Goal: Task Accomplishment & Management: Complete application form

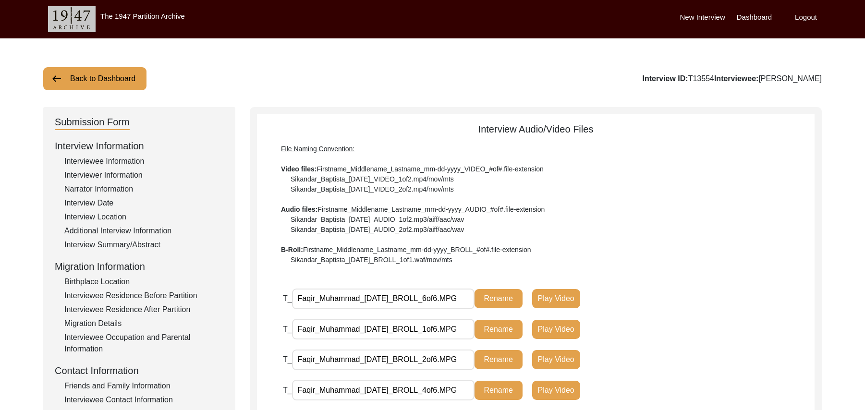
scroll to position [279, 0]
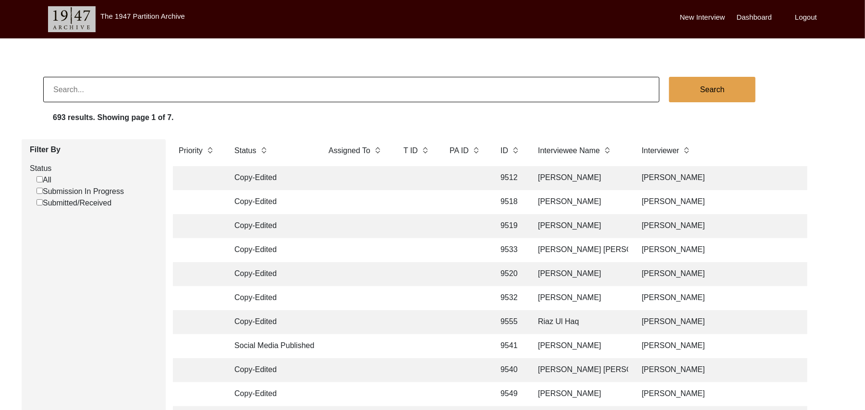
click at [39, 190] on input "Submission In Progress" at bounding box center [39, 191] width 6 height 6
checkbox input "false"
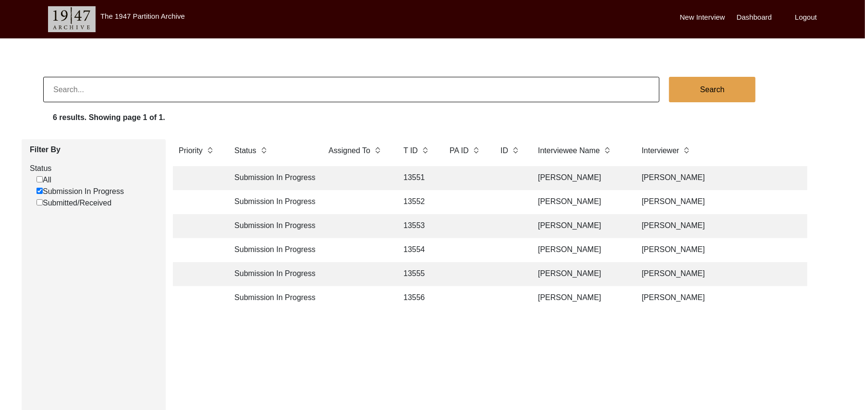
click at [419, 175] on td "13551" at bounding box center [416, 178] width 38 height 24
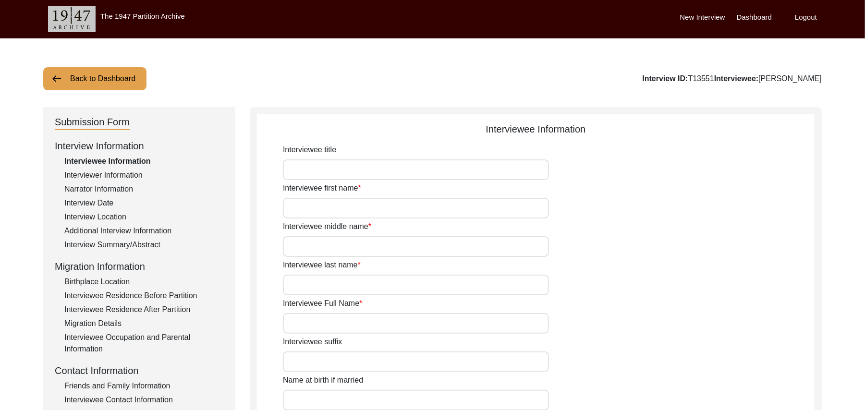
type input "Mr"
type input "Umer"
type input "Deen"
type input "N/A"
type input "[PERSON_NAME]"
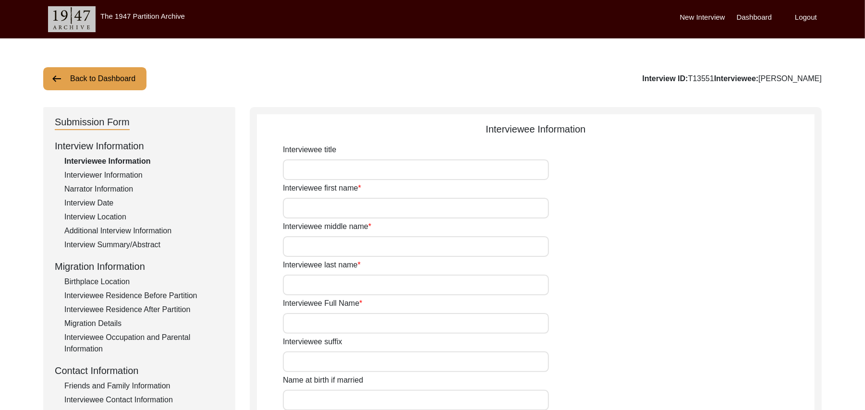
type input "N/A"
type input "[PERSON_NAME]"
type input "1939"
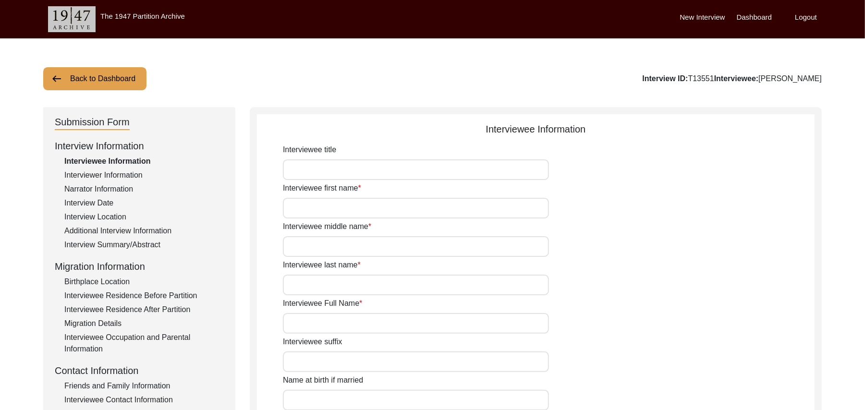
type input "88 Years"
type input "[DEMOGRAPHIC_DATA]"
type input "N/A"
type textarea "N/A"
type input "Punjabi"
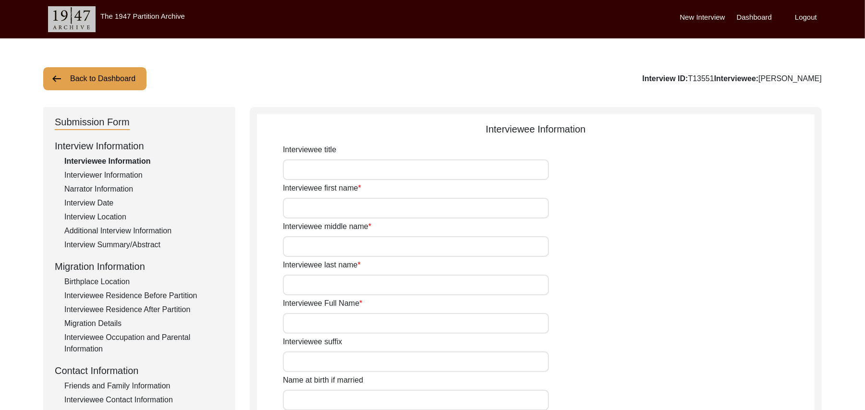
type input "Malwai"
type input "[DEMOGRAPHIC_DATA]"
type input "Araein"
click at [104, 277] on div "Birthplace Location" at bounding box center [143, 282] width 159 height 12
click at [302, 171] on input "House Number" at bounding box center [416, 169] width 266 height 21
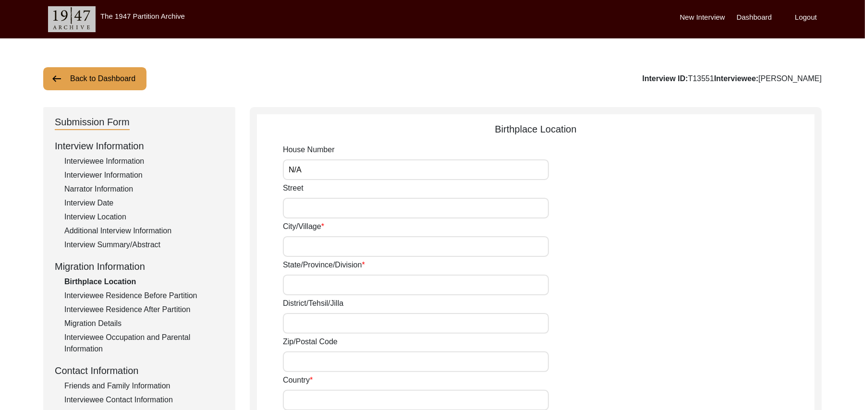
type input "N/A"
click at [308, 210] on input "Street" at bounding box center [416, 208] width 266 height 21
paste input "N/A"
type input "N/A"
click at [307, 244] on input "City/Village" at bounding box center [416, 246] width 266 height 21
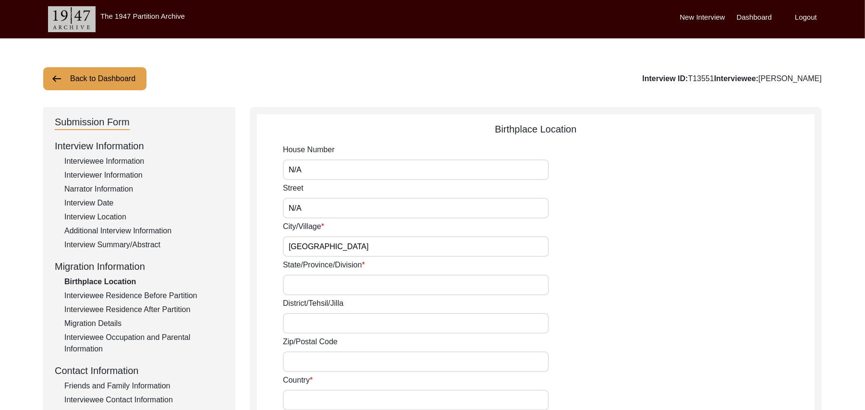
type input "Bhagpur"
click at [305, 282] on input "State/Province/Division" at bounding box center [416, 285] width 266 height 21
type input "[GEOGRAPHIC_DATA]"
click at [302, 325] on input "District/Tehsil/Jilla" at bounding box center [416, 323] width 266 height 21
type input "Ludhiana/ [GEOGRAPHIC_DATA]"
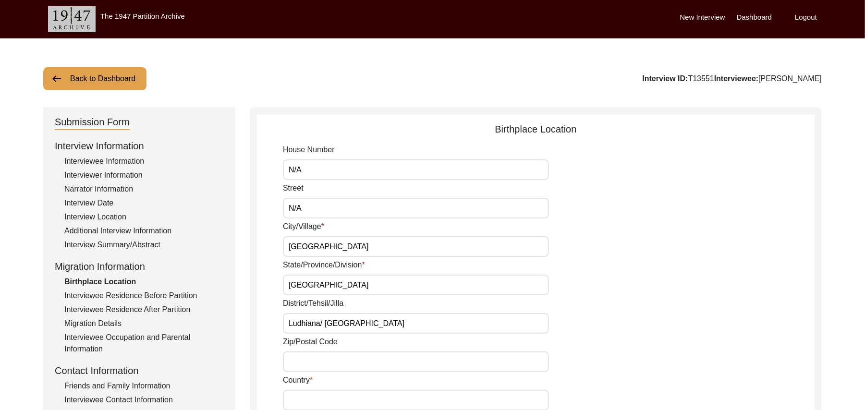
click at [331, 361] on input "Zip/Postal Code" at bounding box center [416, 361] width 266 height 21
type input "141112"
click at [326, 397] on input "Country" at bounding box center [416, 400] width 266 height 21
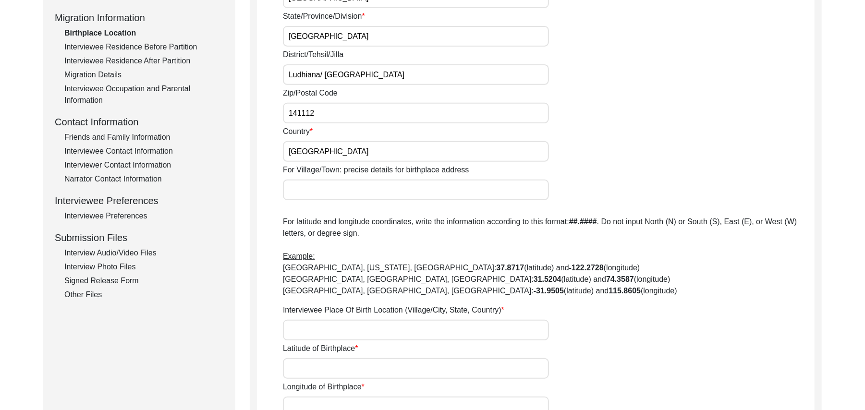
scroll to position [292, 0]
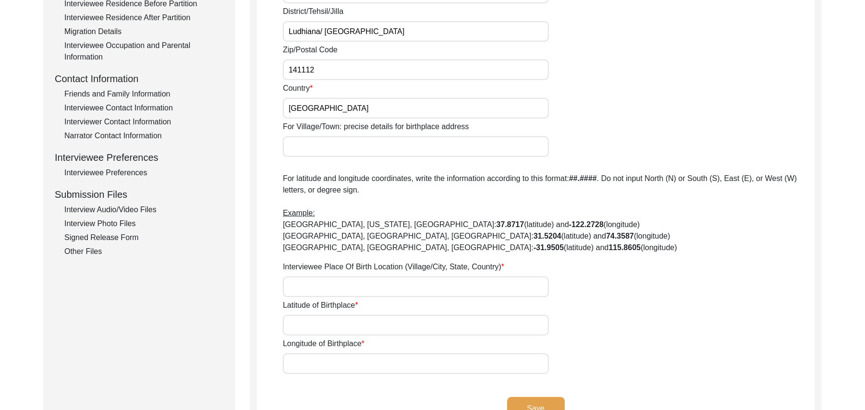
type input "[GEOGRAPHIC_DATA]"
click at [382, 147] on input "For Village/Town: precise details for birthplace address" at bounding box center [416, 146] width 266 height 21
type input "Bhagpur"
click at [328, 288] on input "Interviewee Place Of Birth Location (Village/City, State, Country)" at bounding box center [416, 287] width 266 height 21
type input "Bhagpur, Punjab, India"
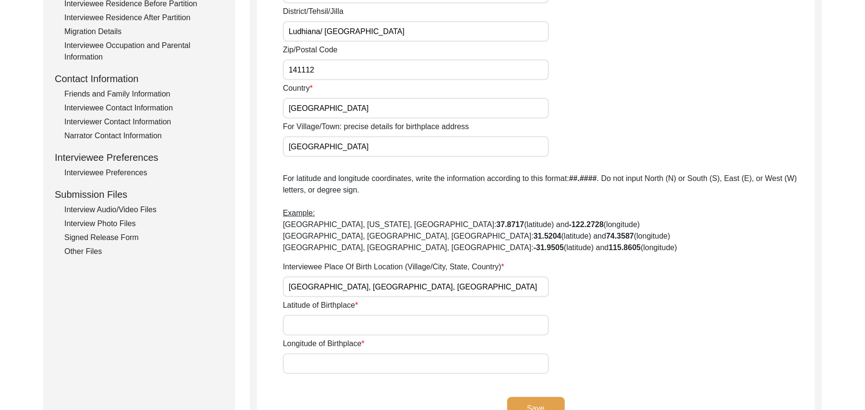
click at [326, 326] on input "Latitude of Birthplace" at bounding box center [416, 325] width 266 height 21
paste input "N/A"
type input "N/A"
click at [325, 365] on input "Longitude of Birthplace" at bounding box center [416, 363] width 266 height 21
paste input "N/A"
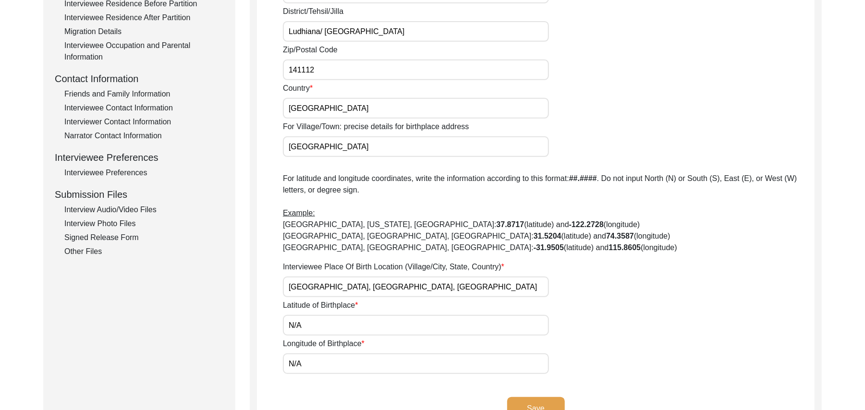
type input "N/A"
click at [512, 398] on button "Save" at bounding box center [536, 408] width 58 height 23
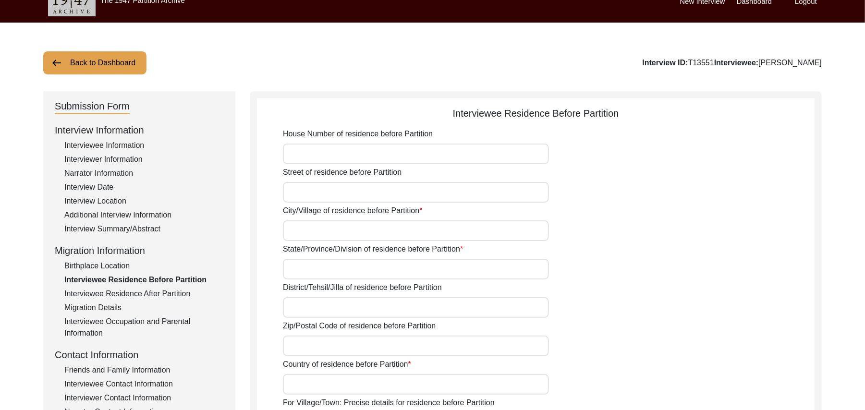
scroll to position [14, 0]
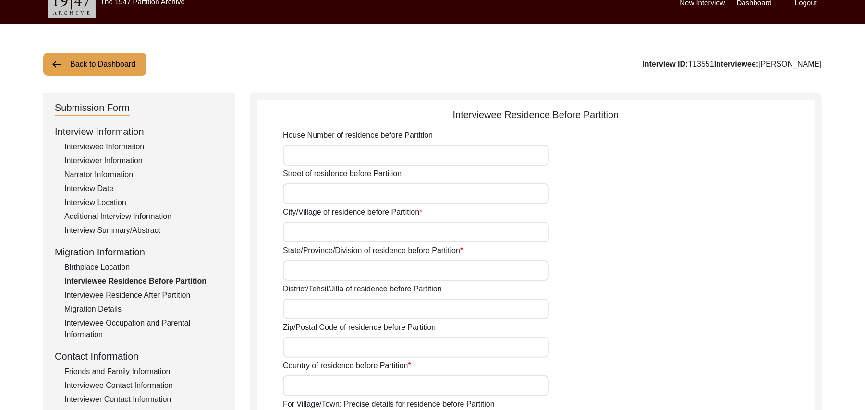
click at [399, 156] on input "House Number of residence before Partition" at bounding box center [416, 155] width 266 height 21
paste input "N/A"
type input "N/A"
click at [367, 200] on input "Street of residence before Partition" at bounding box center [416, 193] width 266 height 21
paste input "N/A"
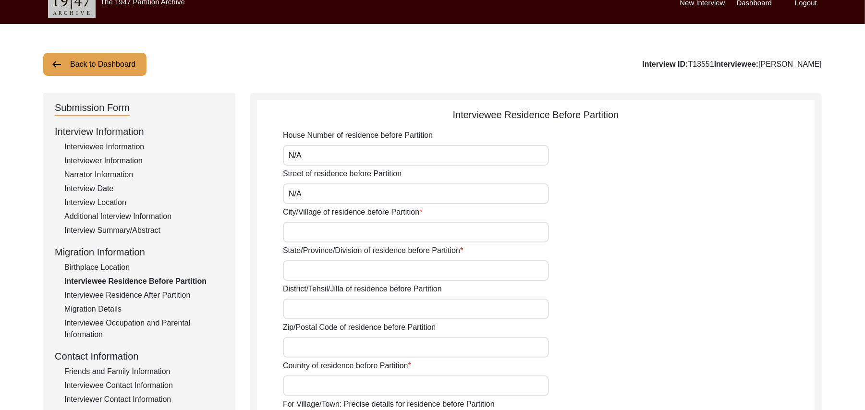
type input "N/A"
click at [356, 233] on input "City/Village of residence before Partition" at bounding box center [416, 232] width 266 height 21
type input "Bhagpur"
click at [338, 267] on input "State/Province/Division of residence before Partition" at bounding box center [416, 270] width 266 height 21
type input "[GEOGRAPHIC_DATA]"
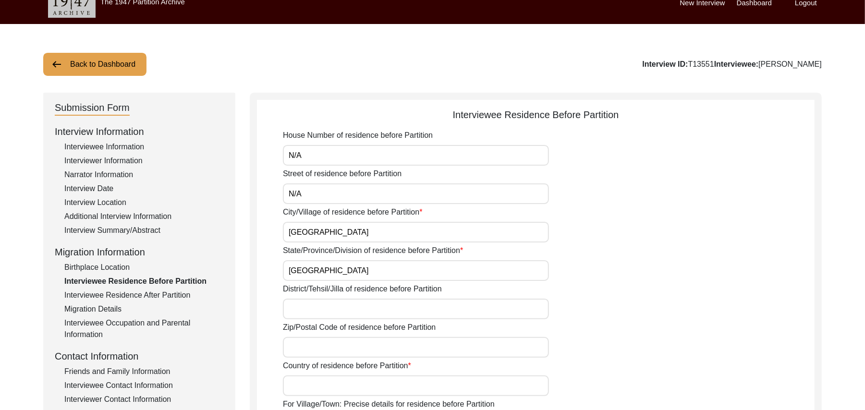
click at [331, 309] on input "District/Tehsil/Jilla of residence before Partition" at bounding box center [416, 309] width 266 height 21
type input "Ludhiana/ [GEOGRAPHIC_DATA]"
click at [328, 346] on input "Zip/Postal Code of residence before Partition" at bounding box center [416, 347] width 266 height 21
type input "141112"
click at [317, 385] on input "Country of residence before Partition" at bounding box center [416, 385] width 266 height 21
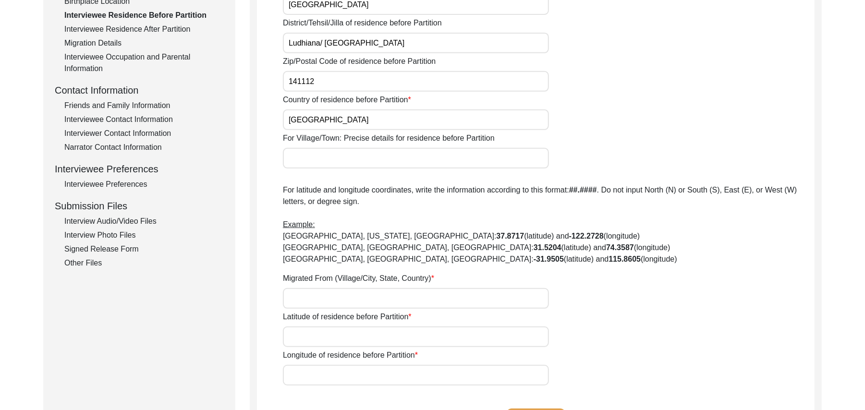
scroll to position [298, 0]
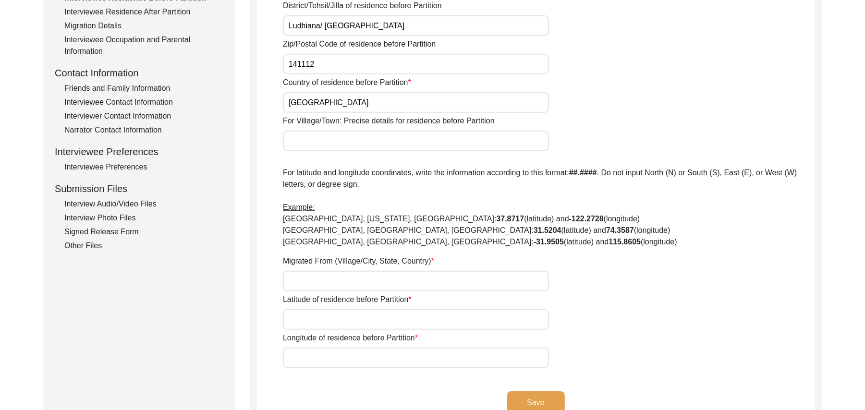
type input "[GEOGRAPHIC_DATA]"
click at [350, 141] on input "For Village/Town: Precise details for residence before Partition" at bounding box center [416, 141] width 266 height 21
type input "Bhagpur"
click at [321, 277] on input "Migrated From (Village/City, State, Country)" at bounding box center [416, 281] width 266 height 21
type input "Bhagpur, Punjab, India"
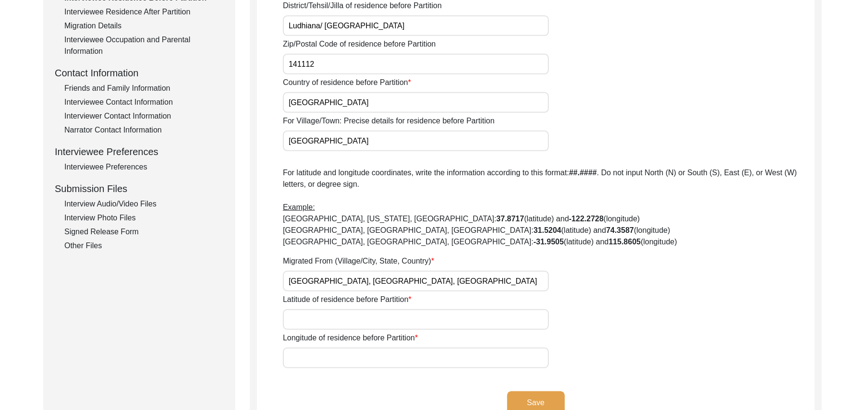
click at [324, 319] on input "Latitude of residence before Partition" at bounding box center [416, 319] width 266 height 21
paste input "N/A"
type input "N/A"
click at [329, 358] on input "Longitude of residence before Partition" at bounding box center [416, 358] width 266 height 21
paste input "N/A"
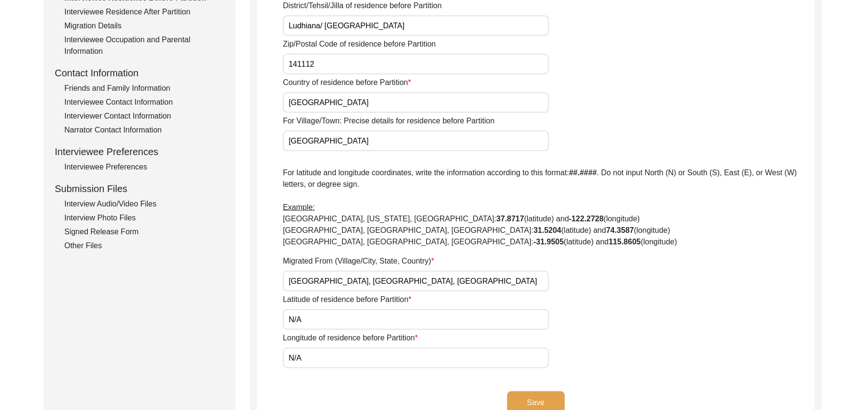
type input "N/A"
click at [528, 397] on button "Save" at bounding box center [536, 402] width 58 height 23
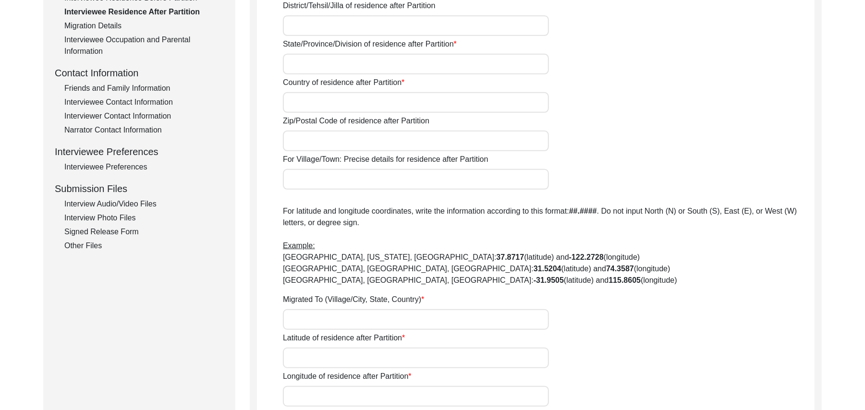
type input "Yes"
type input "N/A"
type input "Chak 93JB Pakka Anna"
type input "Toba Tek Singh/ Gojra"
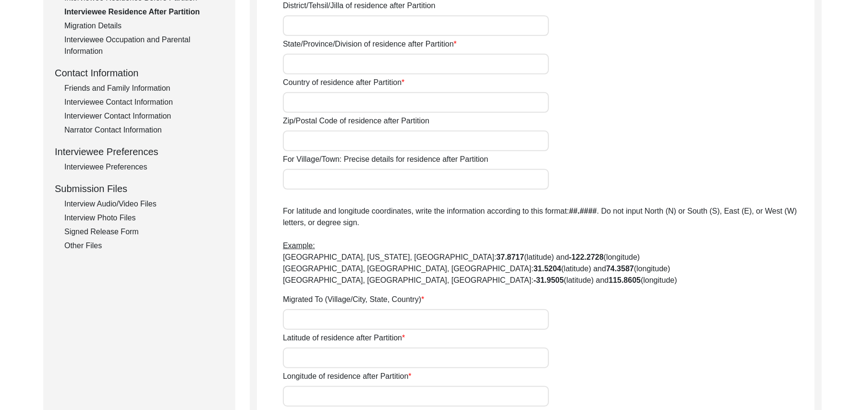
type input "[GEOGRAPHIC_DATA]"
type input "Pakistan"
type input "add"
type input "Chak 93JB Pakka Anna/ Railway Station Pakka Anna"
type input "Chak 93JB Pakka Anna, Punjab, Pakistan"
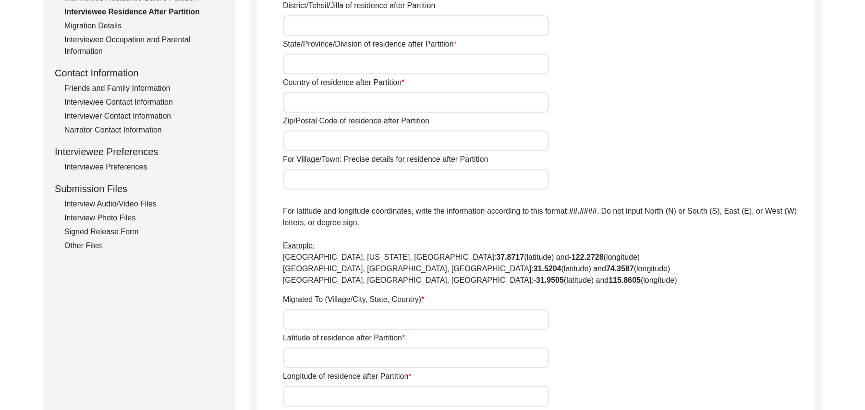
type input "N/A"
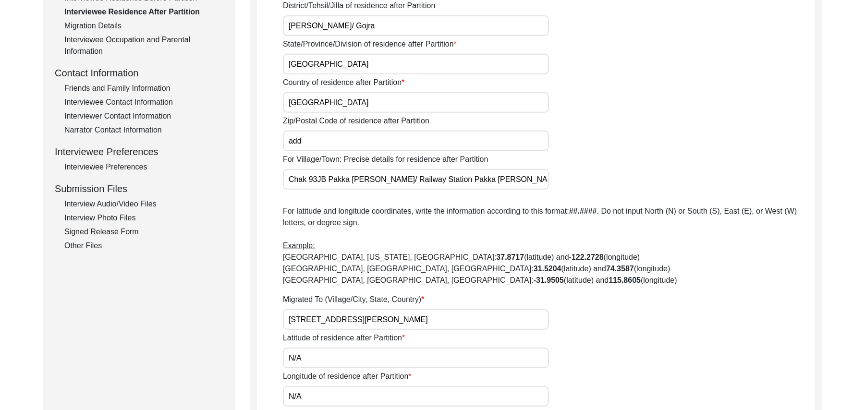
click at [569, 254] on b "-122.2728" at bounding box center [586, 257] width 35 height 8
click at [306, 141] on input "add" at bounding box center [416, 141] width 266 height 21
type input "a"
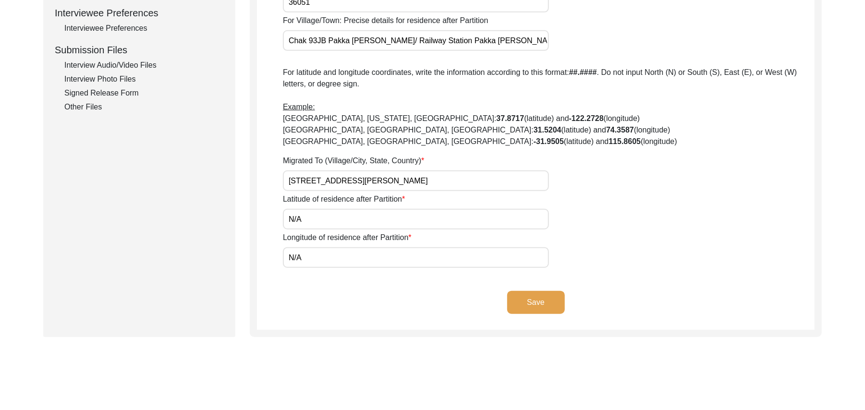
scroll to position [434, 0]
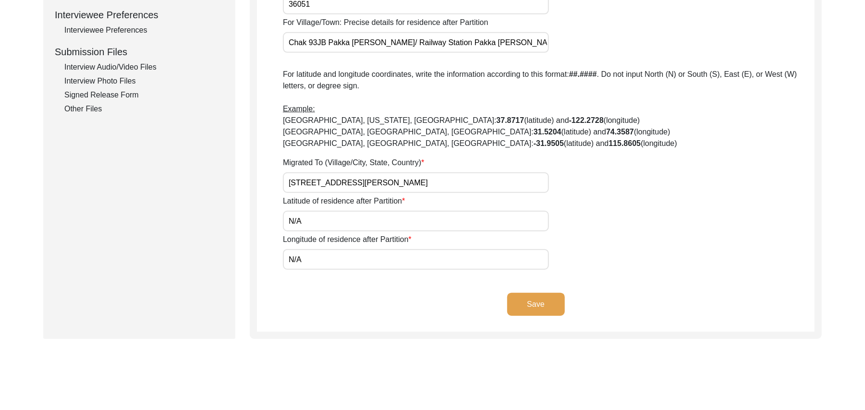
type input "36051"
click at [541, 304] on button "Save" at bounding box center [536, 304] width 58 height 23
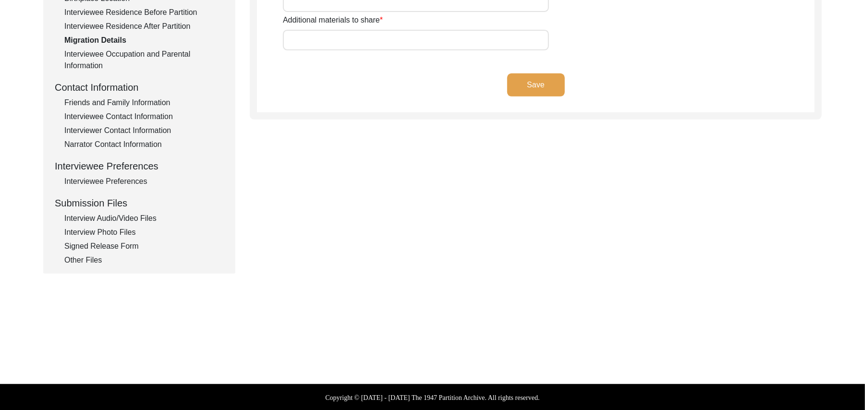
type input "land, Home"
type input "Land home"
type input "Wagah"
type input "add"
type input "N/A"
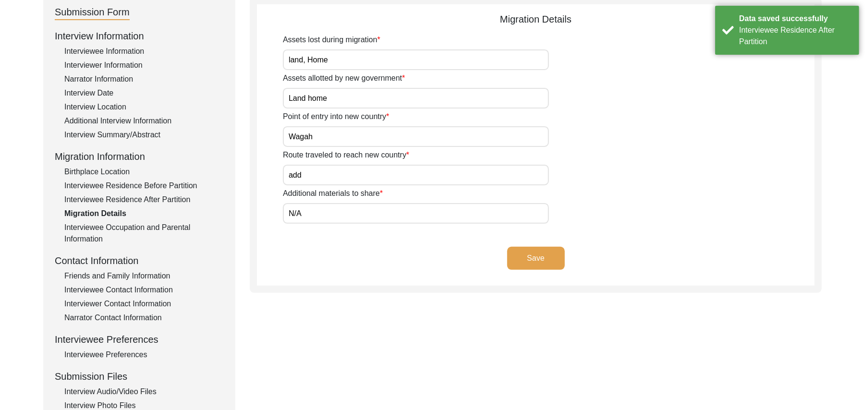
scroll to position [108, 0]
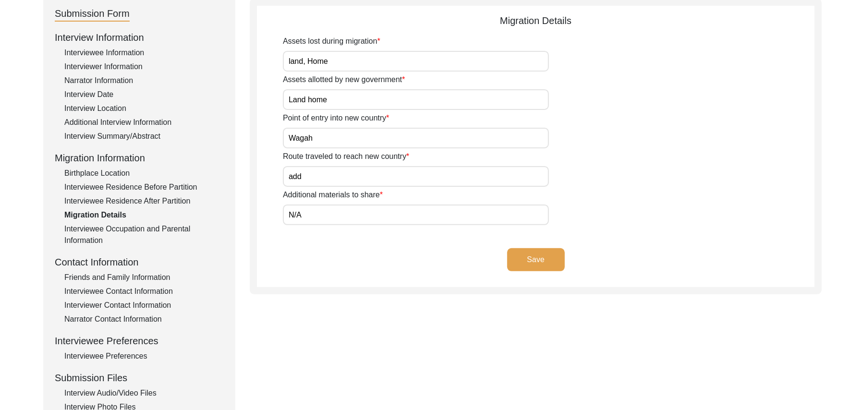
click at [330, 177] on input "add" at bounding box center [416, 176] width 266 height 21
type input "a"
type input "Kraur, Ludhiana, Amritsar, Lahore"
click at [326, 216] on input "N/A" at bounding box center [416, 214] width 266 height 21
click at [545, 252] on button "Save" at bounding box center [536, 259] width 58 height 23
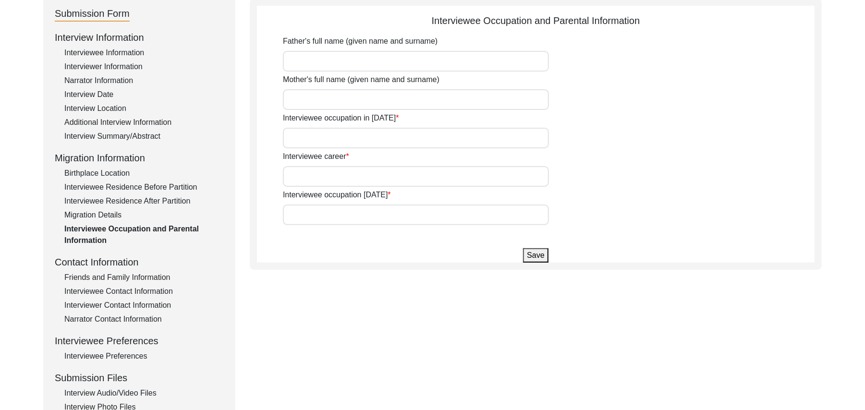
type input "Muhammad Bakhash"
type input "Noor Bibi"
type input "House boy"
type input "Farmer"
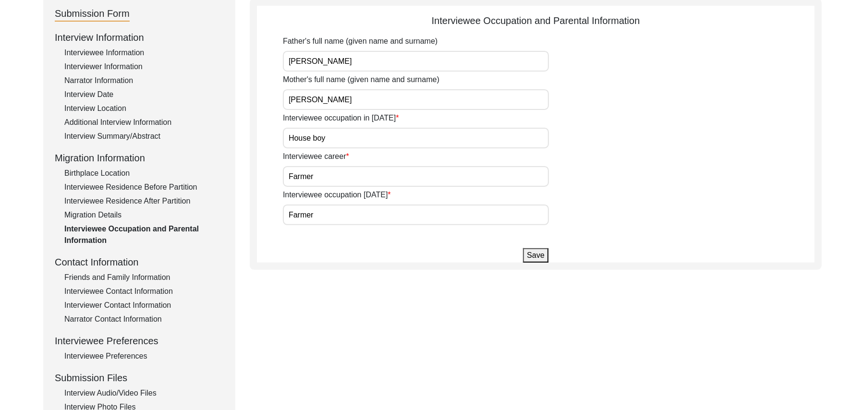
click at [530, 253] on button "Save" at bounding box center [535, 255] width 25 height 14
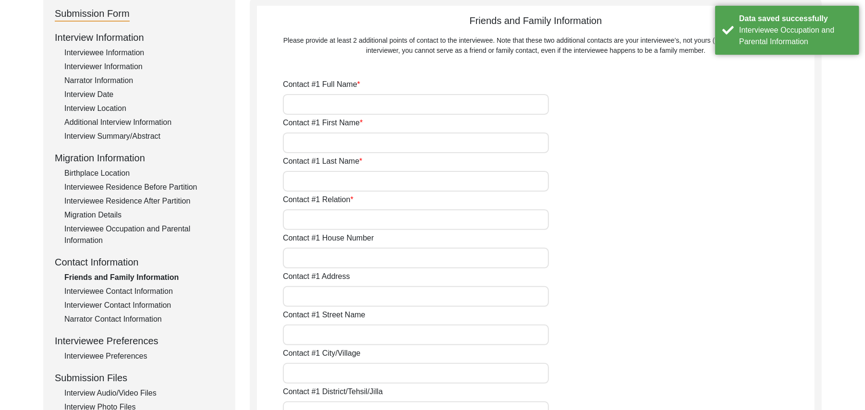
type input "Asif Nadeem"
type input "Asif"
type input "Nadeem"
type input "Son"
type input "N/A"
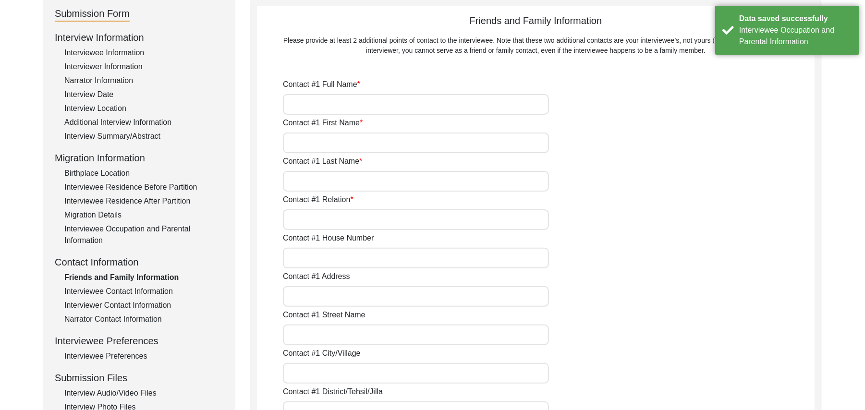
type input "93JB"
type input "N/A"
type input "Chak 93JB"
type input "Toba Tek singh/ Gojra"
type input "[GEOGRAPHIC_DATA]"
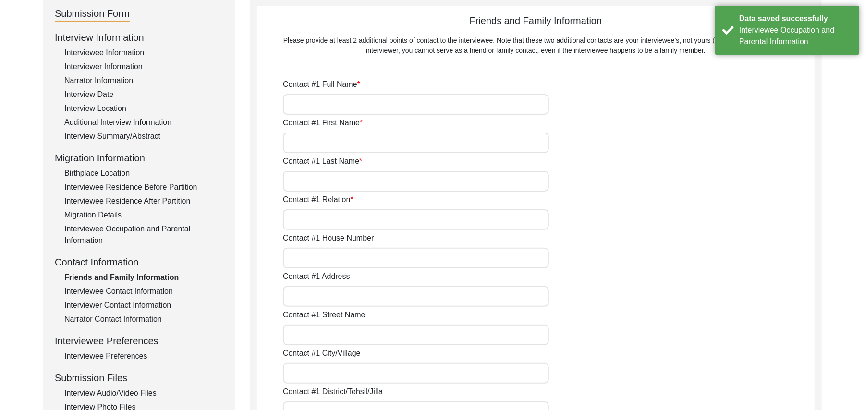
type input "36051"
type input "Pakistan"
type input "Chak 93JB"
type input "0305-4353093"
type input "N/A"
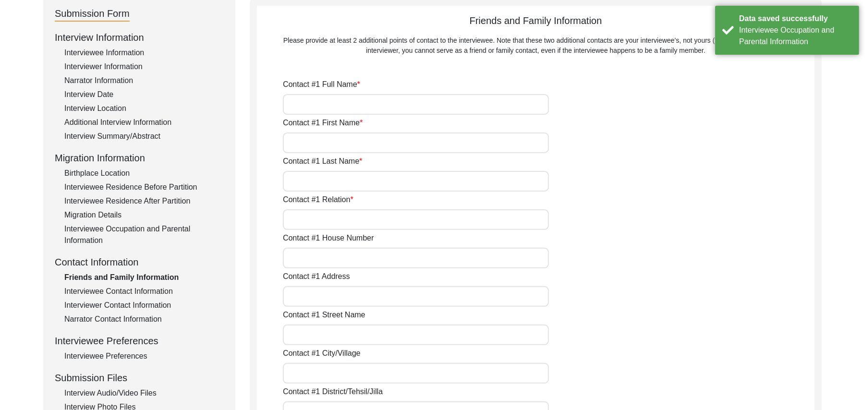
type input "N/A"
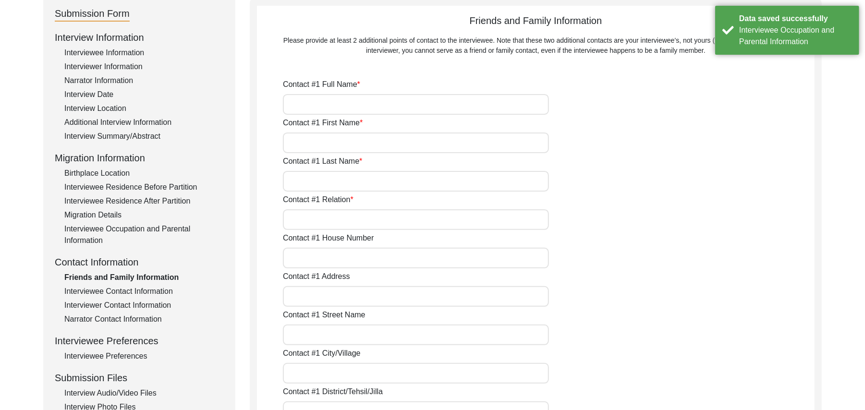
type input "Muhammad Saleem"
type input "[DEMOGRAPHIC_DATA]"
type input "Saleem"
type input "Son"
type input "N/A"
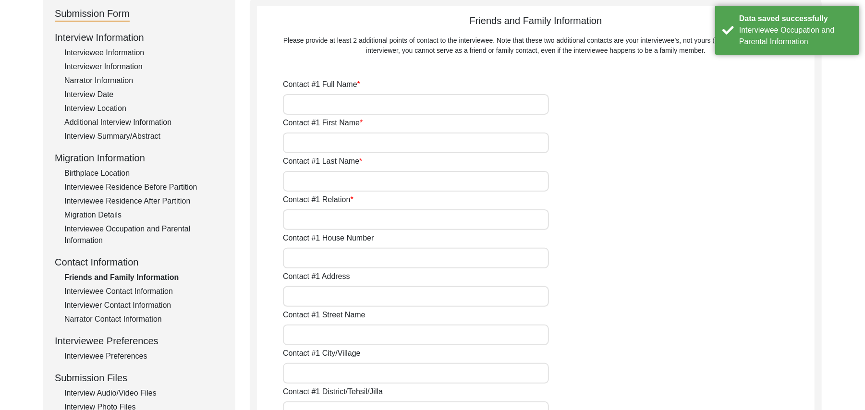
type input "Chak 93JB"
type input "N/A"
type input "Chak 93JB"
type input "Toba Tek Singh/ gojra"
type input "[GEOGRAPHIC_DATA]"
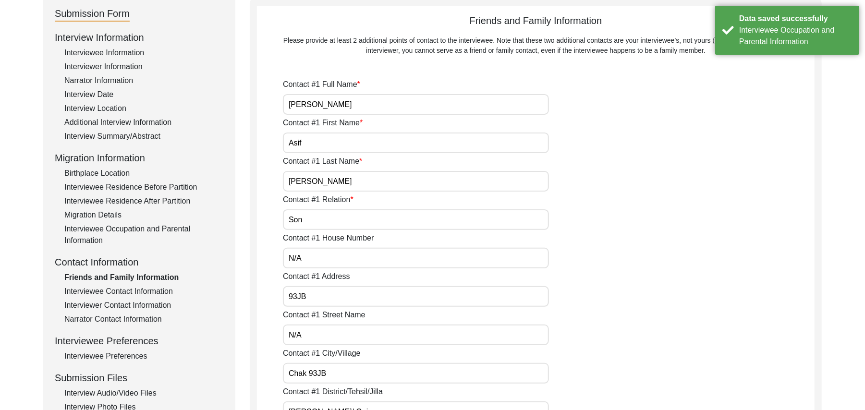
type input "36051"
type input "Pakistan"
type input "Chak 93JB"
type input "0303-6070580"
type input "N/A"
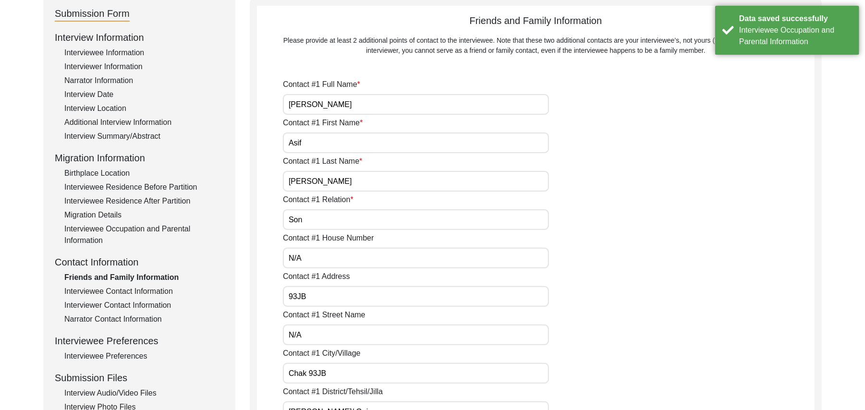
type input "N/A"
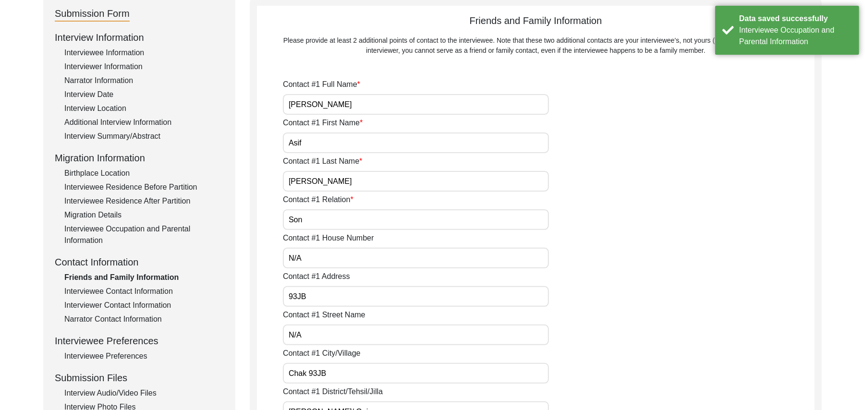
type input "N/A"
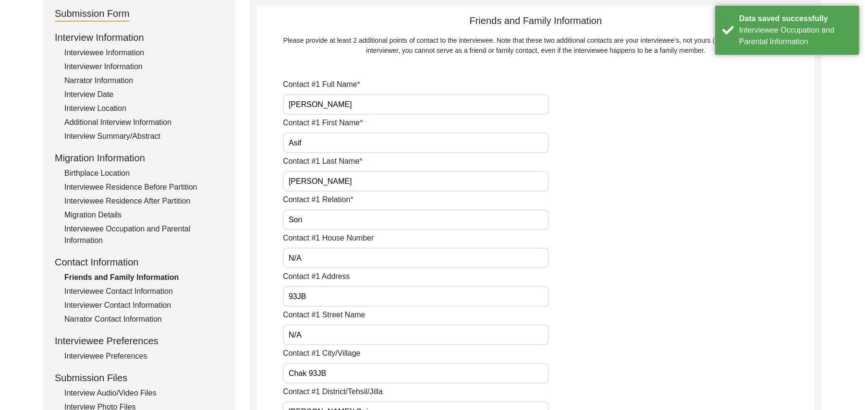
type input "N/A"
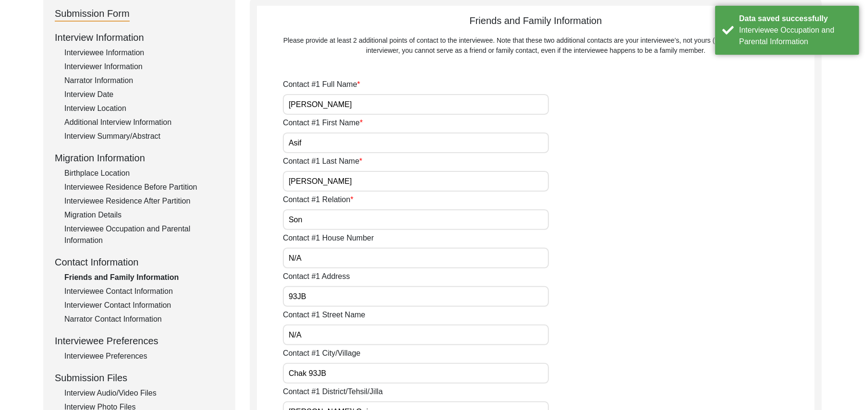
type input "N/A"
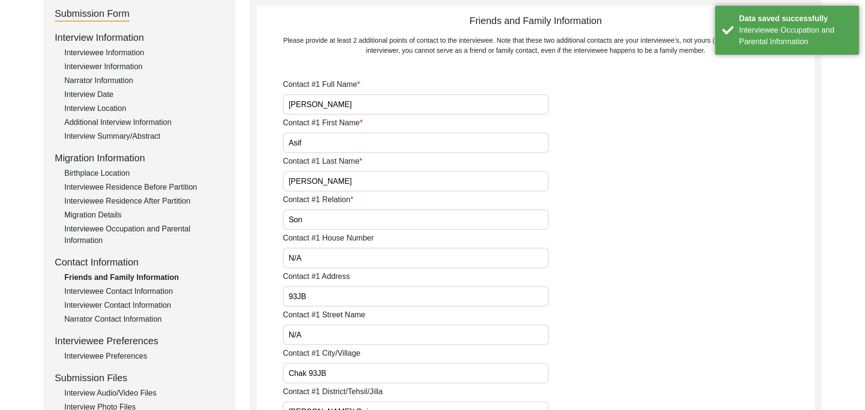
type input "N/A"
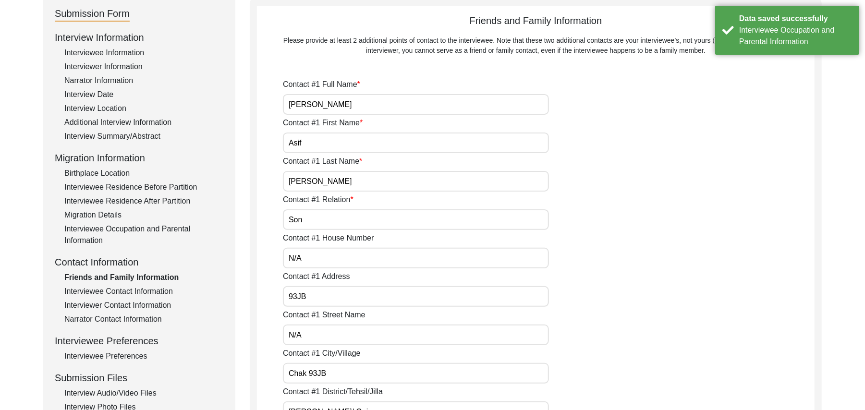
type input "N/A"
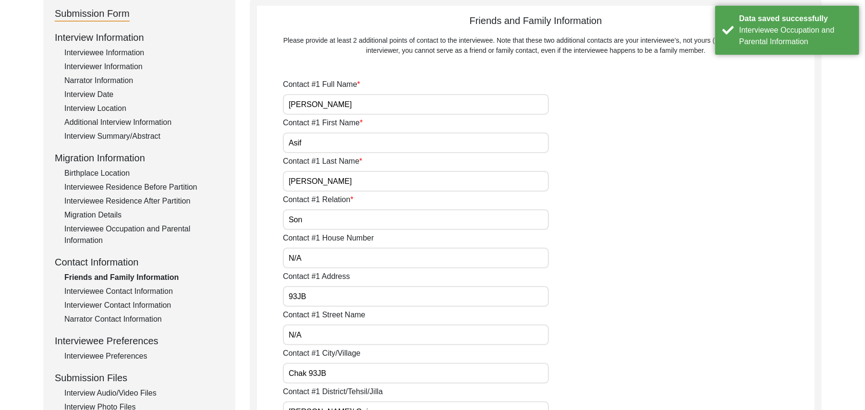
type input "N/A"
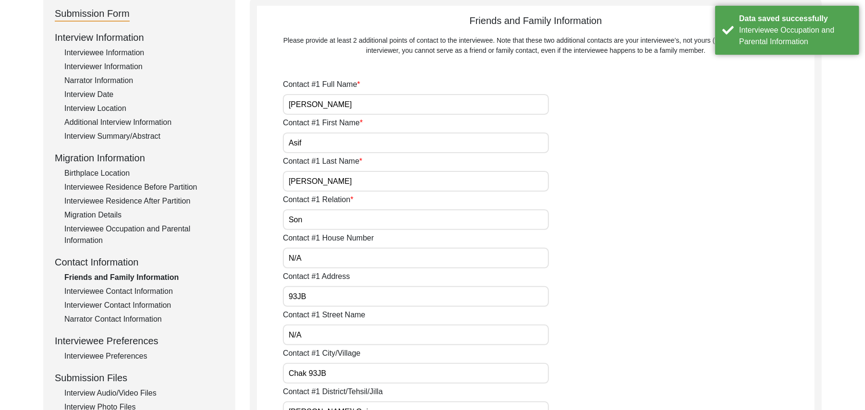
type input "N/A"
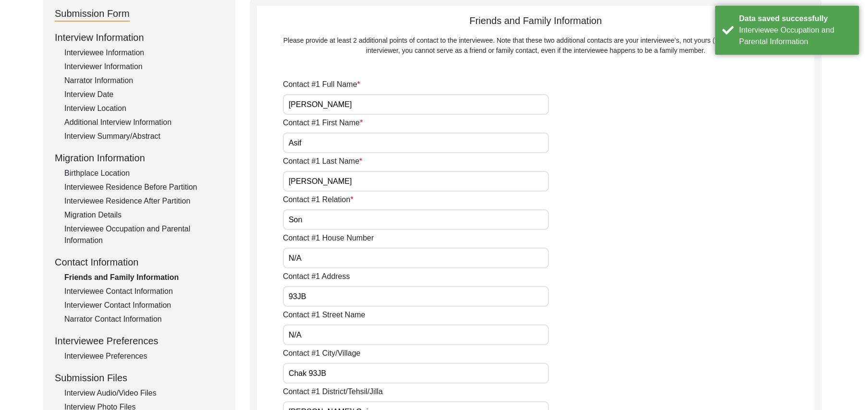
type input "N/A"
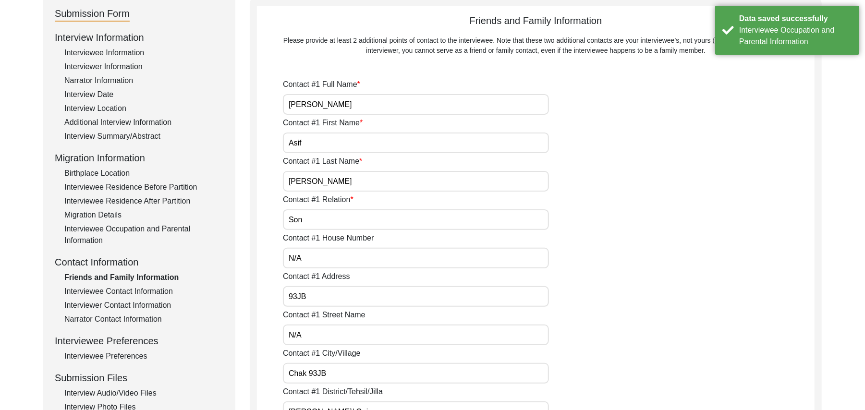
type input "N/A"
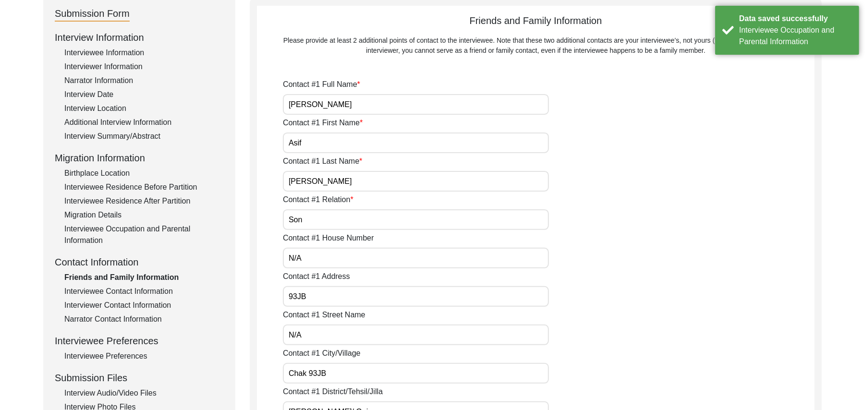
type input "N/A"
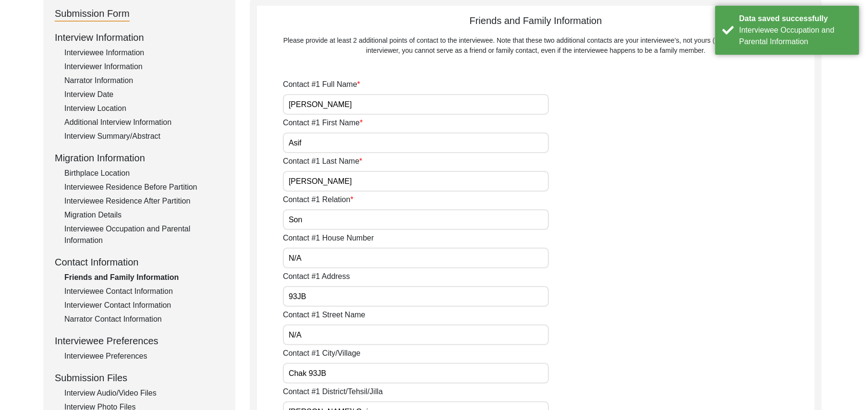
type input "N/A"
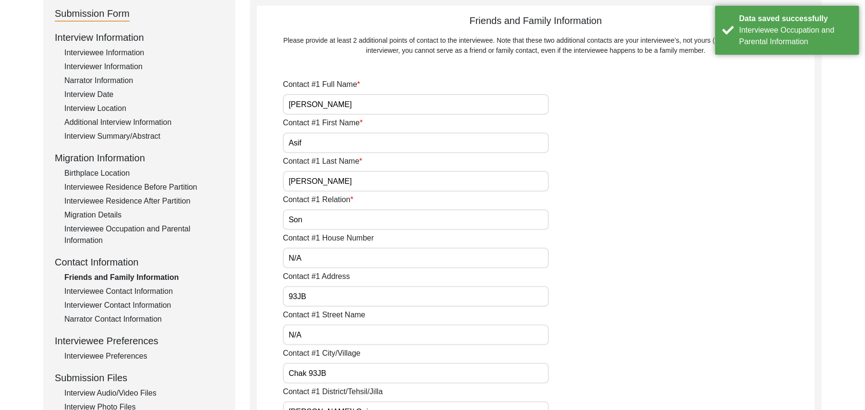
type input "N/A"
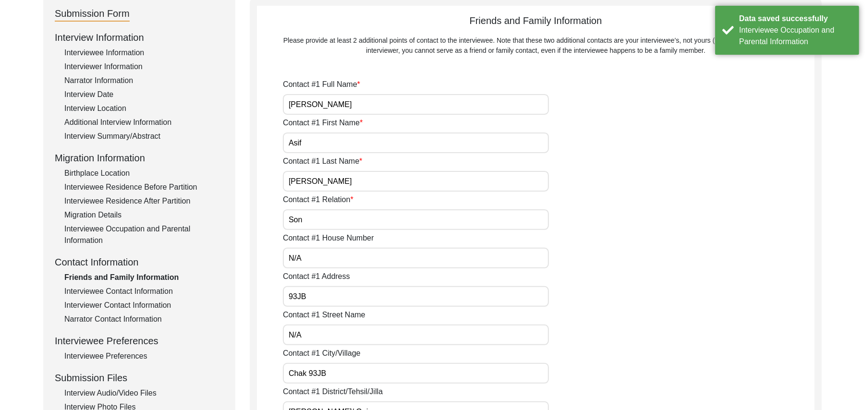
type input "N/A"
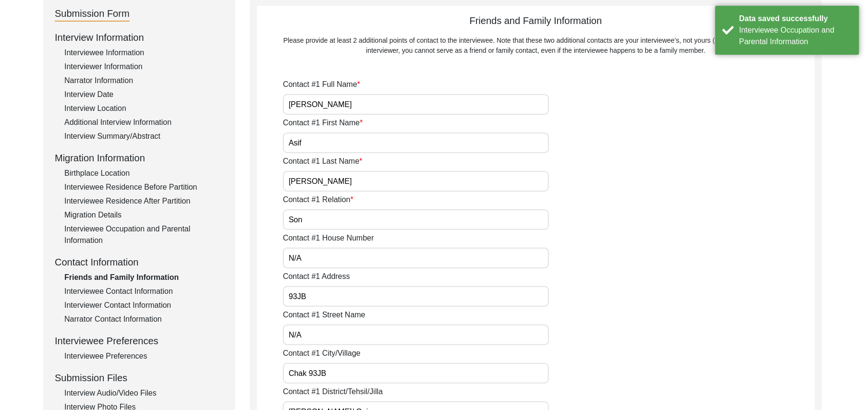
type input "N/A"
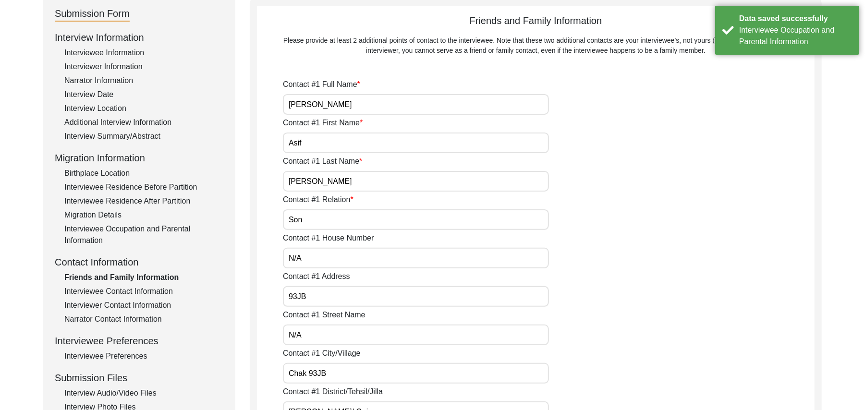
type input "N/A"
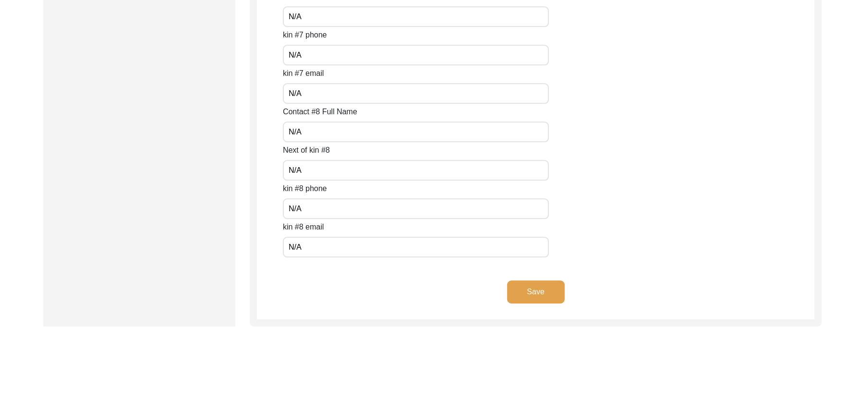
scroll to position [4282, 0]
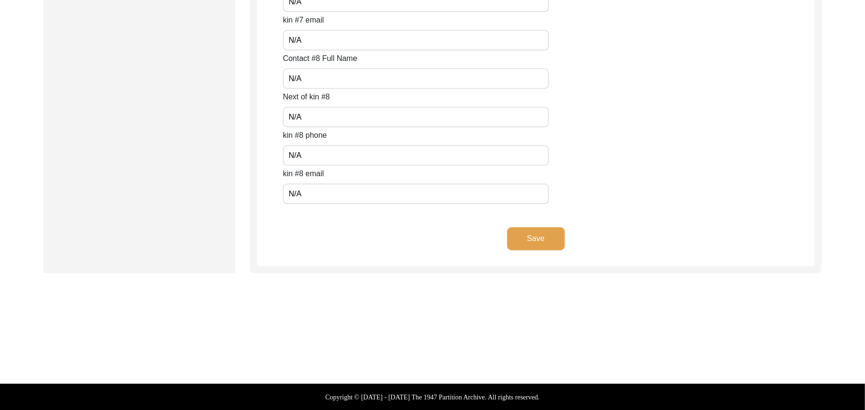
click at [556, 237] on button "Save" at bounding box center [536, 238] width 58 height 23
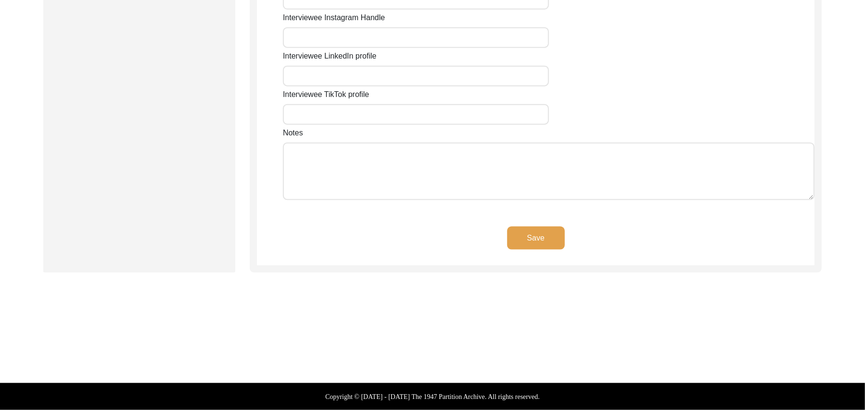
scroll to position [809, 0]
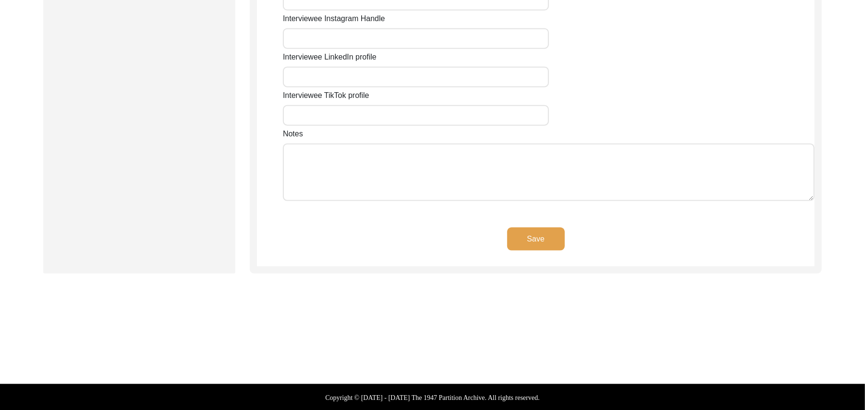
type input "N/A"
type input "Chak 93JB Pakka Anna"
type input "[GEOGRAPHIC_DATA]"
type input "Toba Tek Singh/ Gojra"
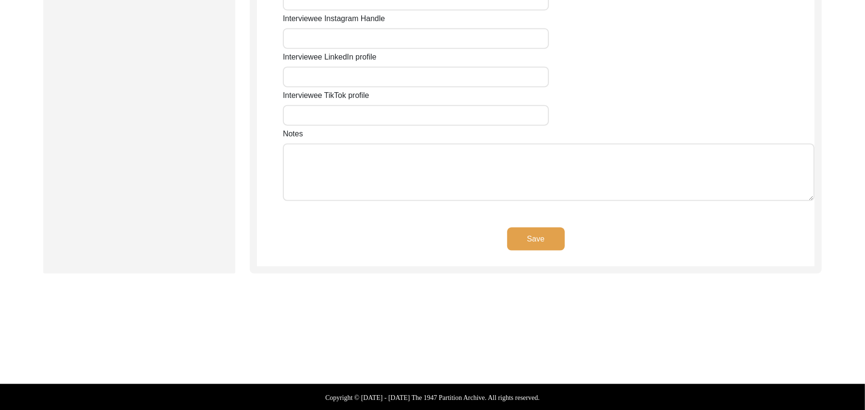
type input "36051"
type input "Pakistan"
type input "Chak 93JB Pakka Anna, Railway Station Pakka Anna"
type input "Chak 93JB Pakka Anna, Punjab, Pakistan"
type input "N/A"
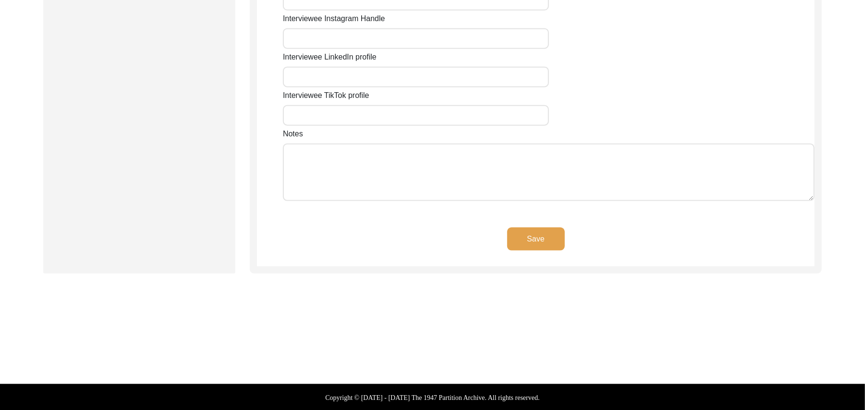
type input "N/A"
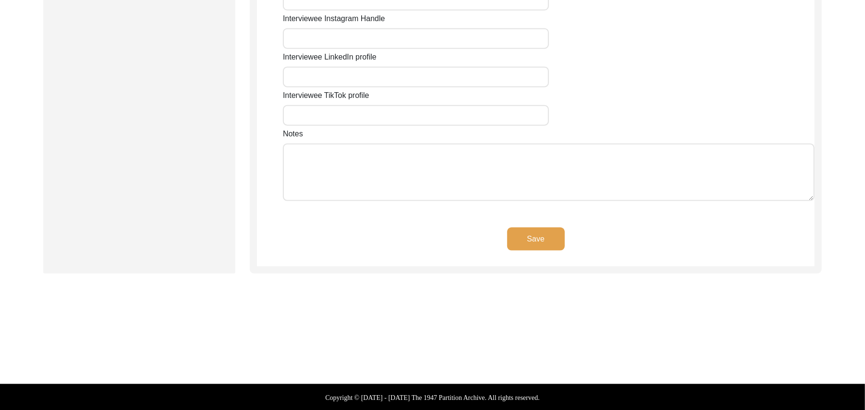
type input "N/A"
type textarea "N/A"
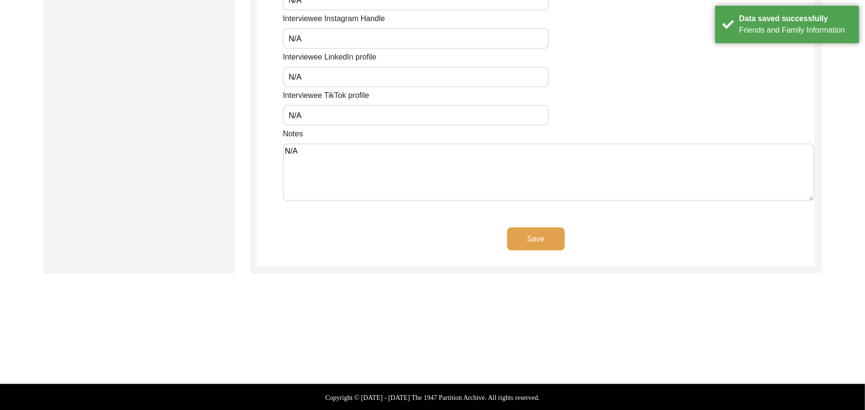
click at [543, 235] on button "Save" at bounding box center [536, 239] width 58 height 23
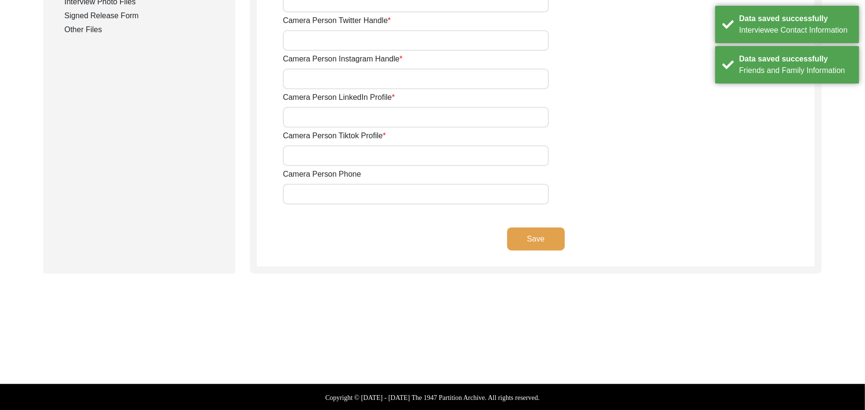
type input "03337682214"
type input "bhutta.sarfraz733@gmail.com"
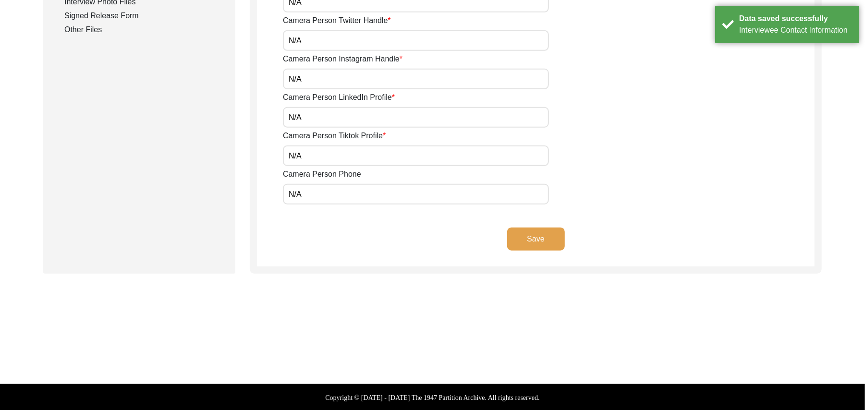
click at [543, 235] on button "Save" at bounding box center [536, 239] width 58 height 23
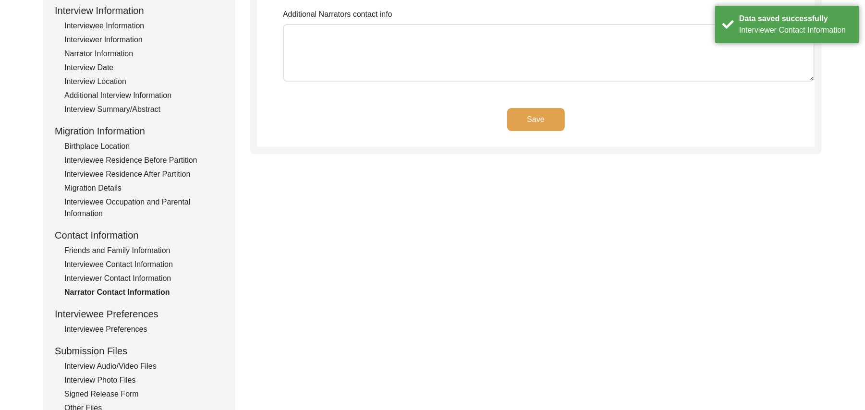
scroll to position [114, 0]
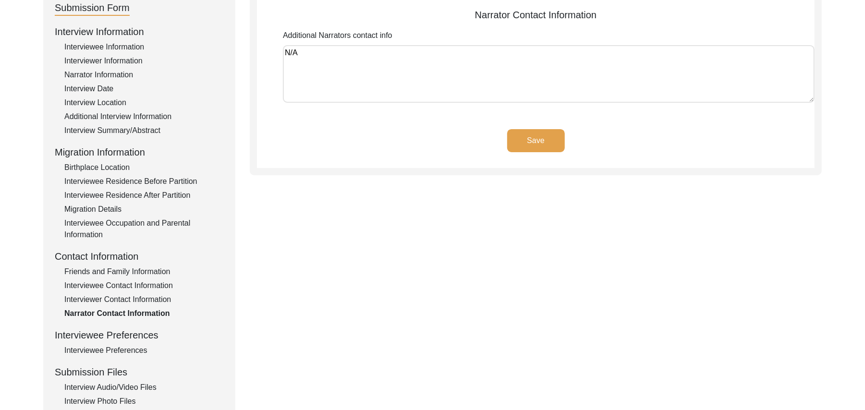
click at [546, 132] on button "Save" at bounding box center [536, 140] width 58 height 23
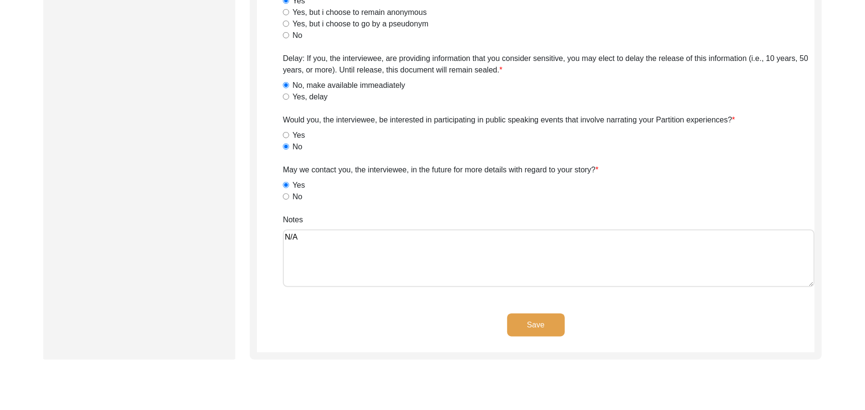
scroll to position [569, 0]
click at [532, 317] on button "Save" at bounding box center [536, 323] width 58 height 23
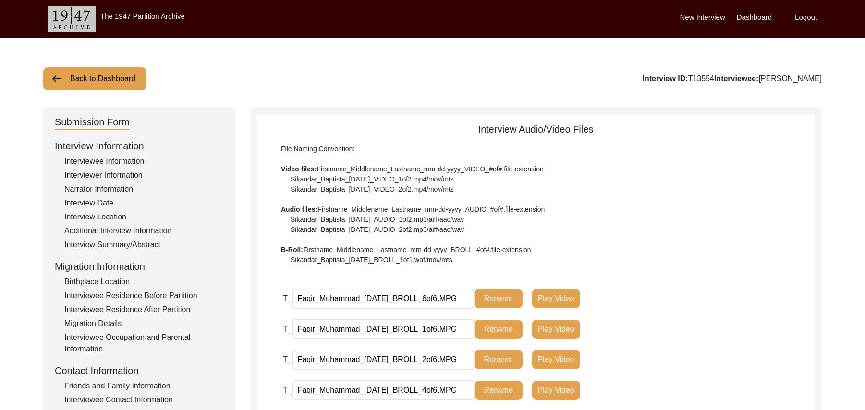
scroll to position [279, 0]
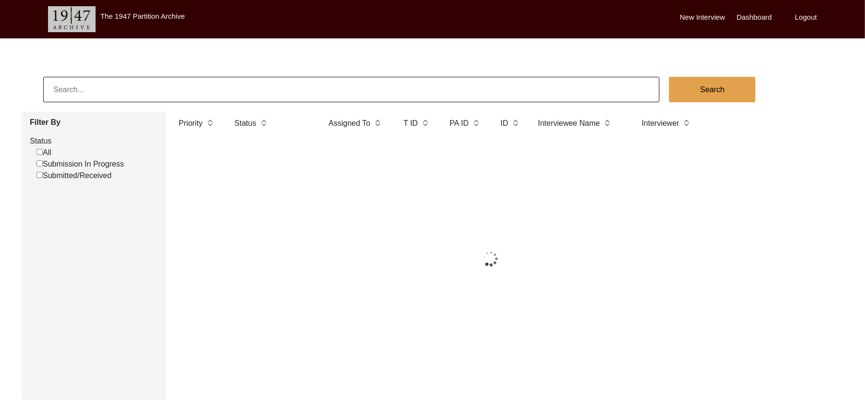
click at [40, 165] on input "Submission In Progress" at bounding box center [39, 163] width 6 height 6
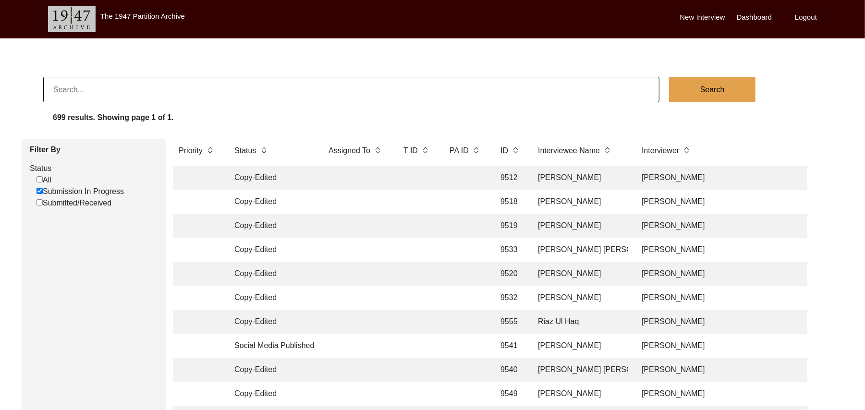
click at [39, 189] on input "Submission In Progress" at bounding box center [39, 191] width 6 height 6
click at [37, 189] on input "Submission In Progress" at bounding box center [39, 191] width 6 height 6
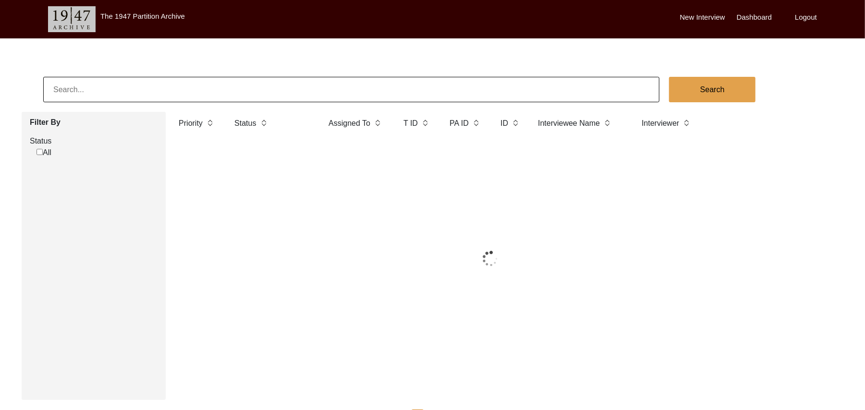
checkbox input "false"
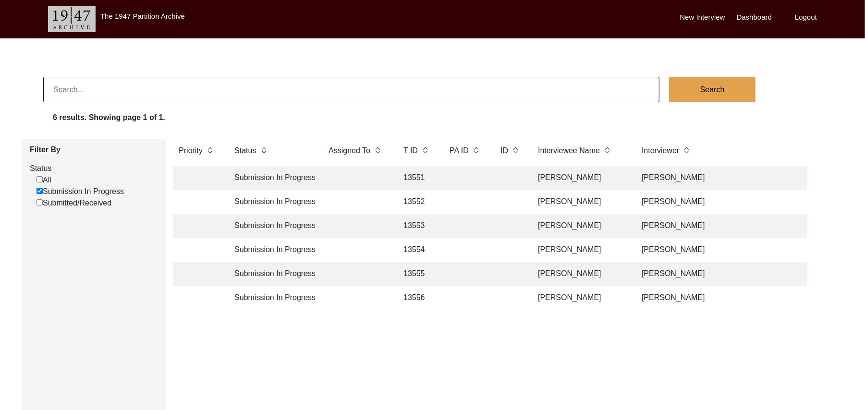
click at [419, 174] on td "13551" at bounding box center [416, 178] width 38 height 24
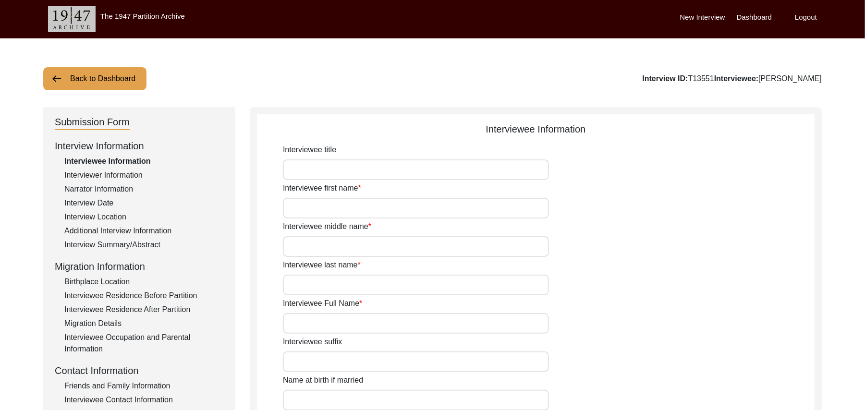
type input "Mr"
type input "Umer"
type input "Deen"
type input "N/A"
type input "Umer Deen"
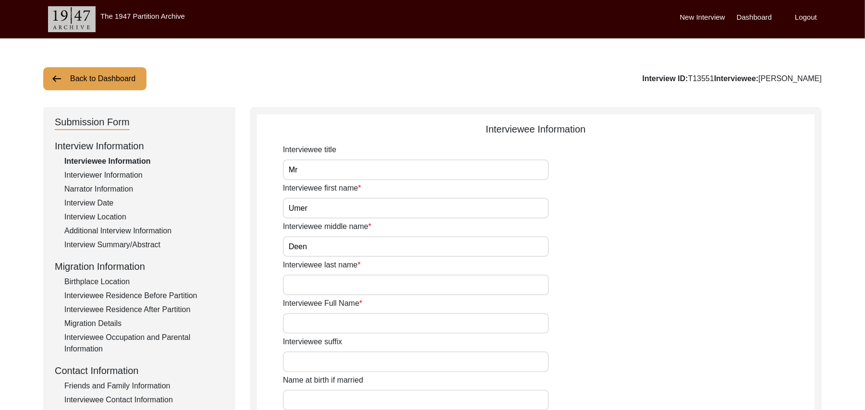
type input "N/A"
type input "Umer Deen"
type input "Omer Din"
type input "1939"
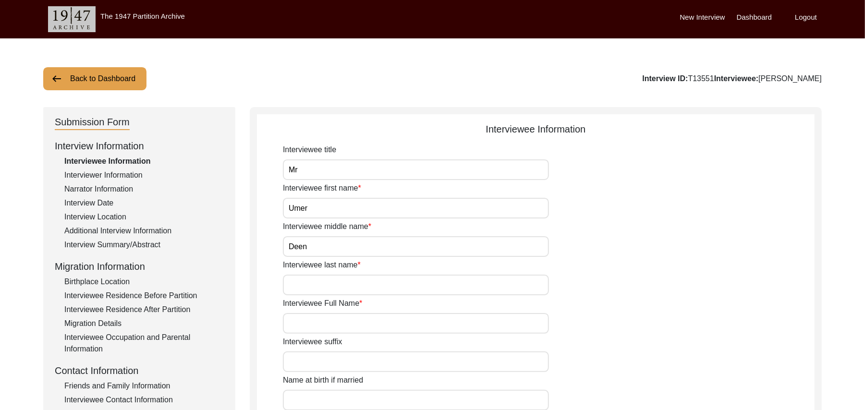
type input "88 Years"
type input "[DEMOGRAPHIC_DATA]"
type input "N/A"
type textarea "N/A"
type input "Punjabi"
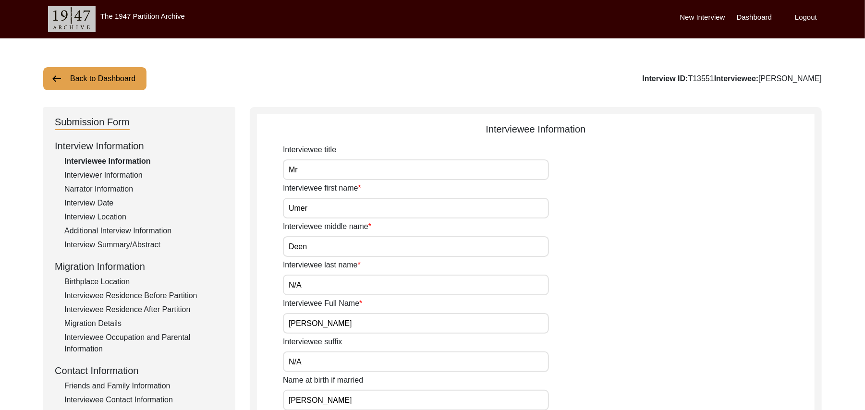
type input "Malwai"
type input "[DEMOGRAPHIC_DATA]"
type input "Araein"
click at [146, 242] on div "Interview Summary/Abstract" at bounding box center [143, 245] width 159 height 12
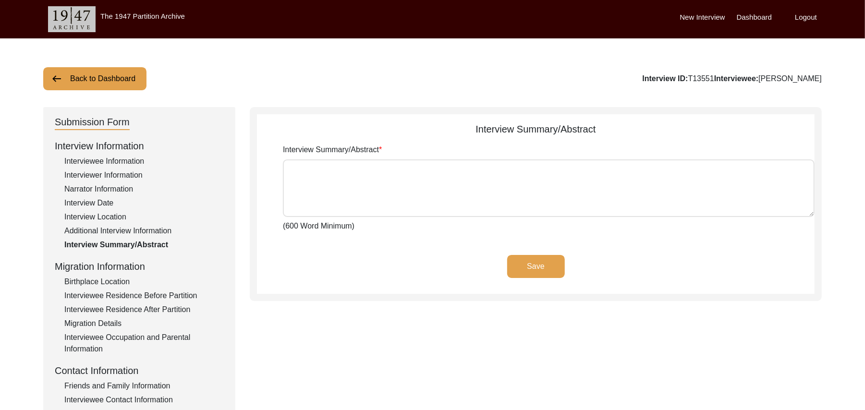
click at [298, 192] on textarea "Interview Summary/Abstract" at bounding box center [548, 188] width 531 height 58
paste textarea "Umar Deen Muhammad Sarfraz Umar Deen son of Muhammad Bakhash Kalair, jut was bo…"
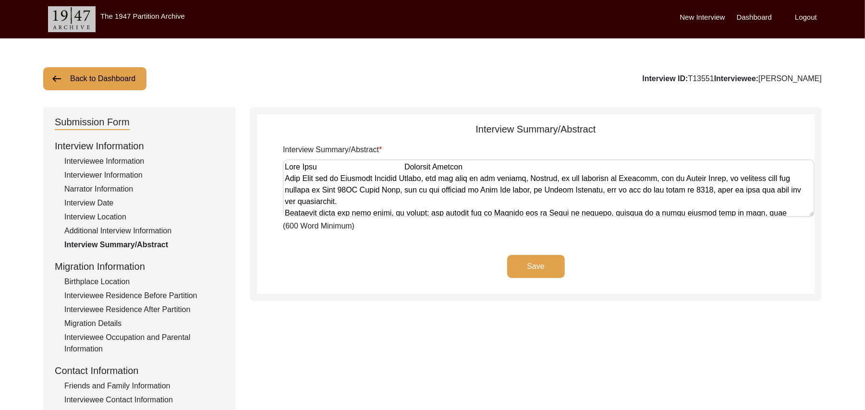
scroll to position [600, 0]
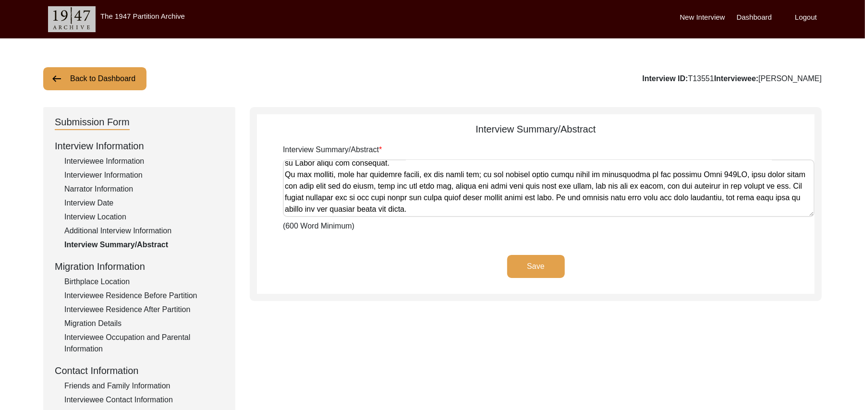
type textarea "Umar Deen Muhammad Sarfraz Umar Deen son of Muhammad Bakhash Kalair, jut was bo…"
click at [519, 263] on button "Save" at bounding box center [536, 266] width 58 height 23
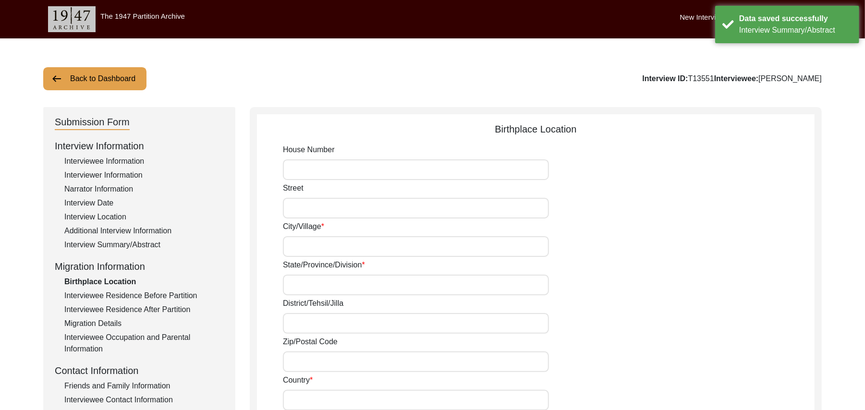
type input "N/A"
type input "Bhagpur"
type input "[GEOGRAPHIC_DATA]"
type input "Ludhiana/ [GEOGRAPHIC_DATA]"
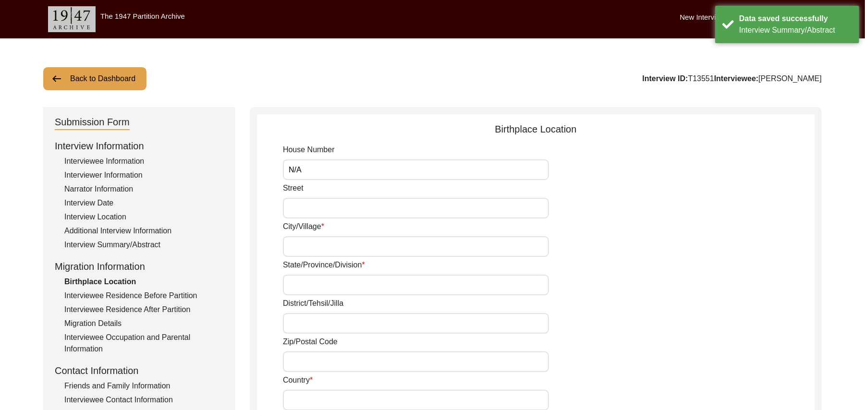
type input "141112"
type input "[GEOGRAPHIC_DATA]"
type input "Bhagpur"
type input "Bhagpur, Punjab, India"
type input "N/A"
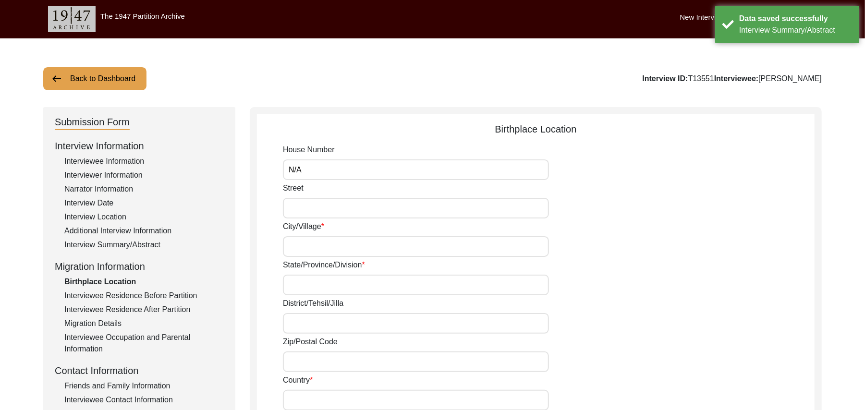
type input "N/A"
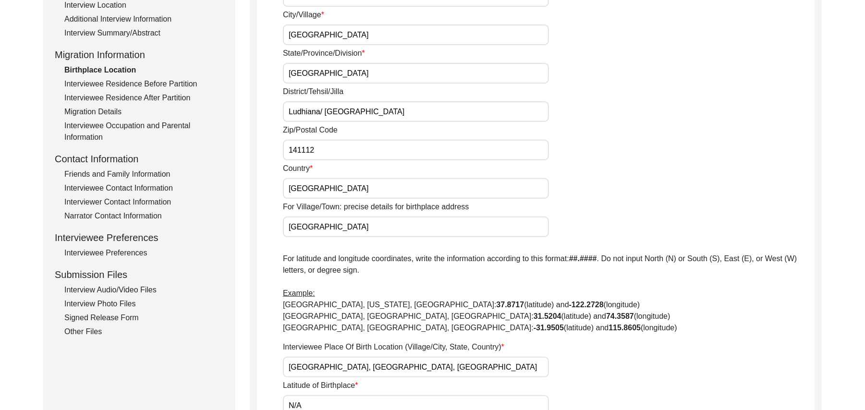
scroll to position [278, 0]
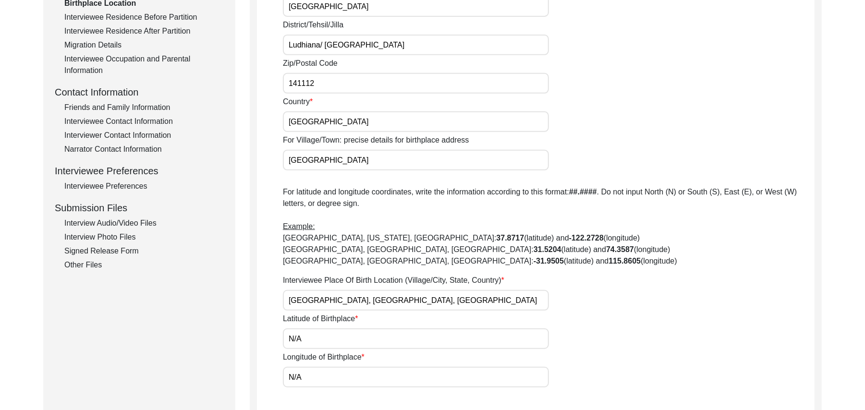
click at [146, 222] on div "Interview Audio/Video Files" at bounding box center [143, 223] width 159 height 12
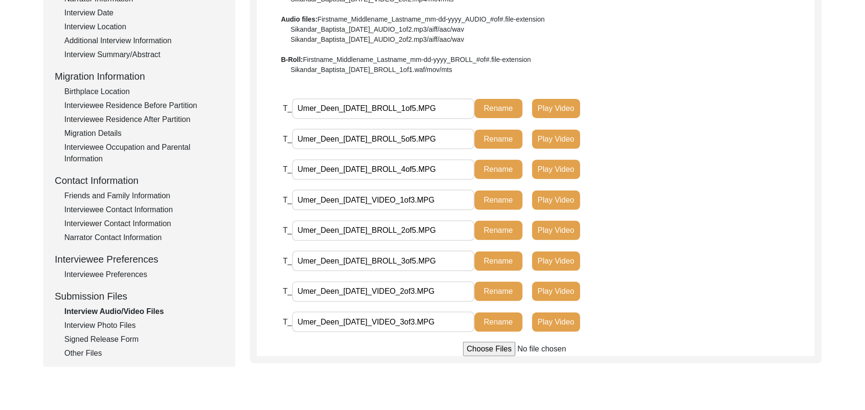
scroll to position [189, 0]
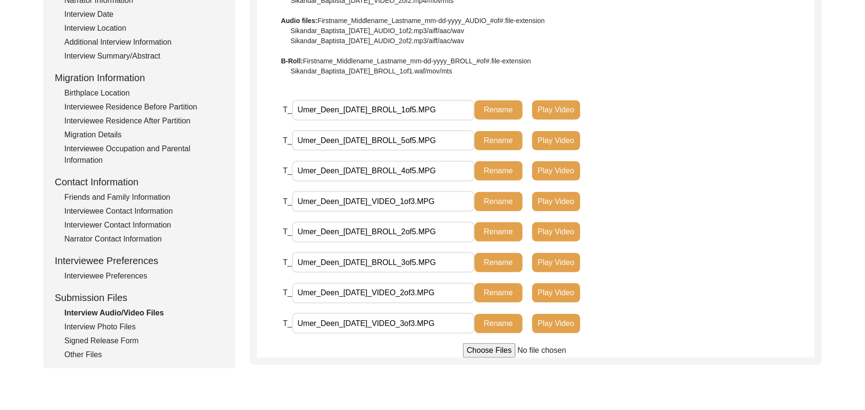
click at [129, 324] on div "Interview Photo Files" at bounding box center [143, 327] width 159 height 12
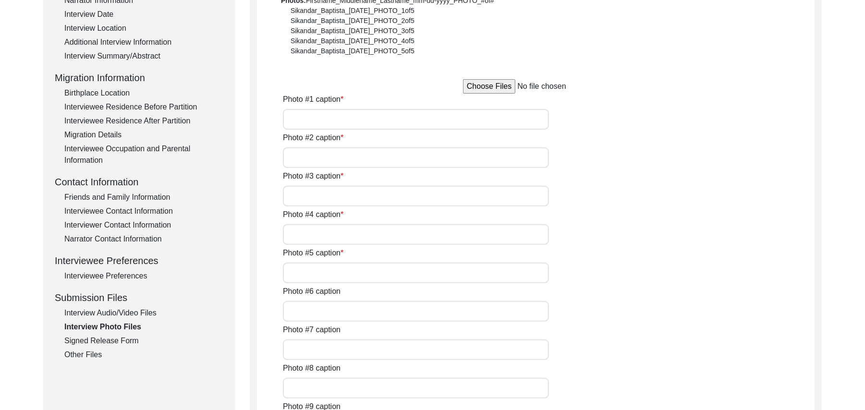
type input "Umer Deen"
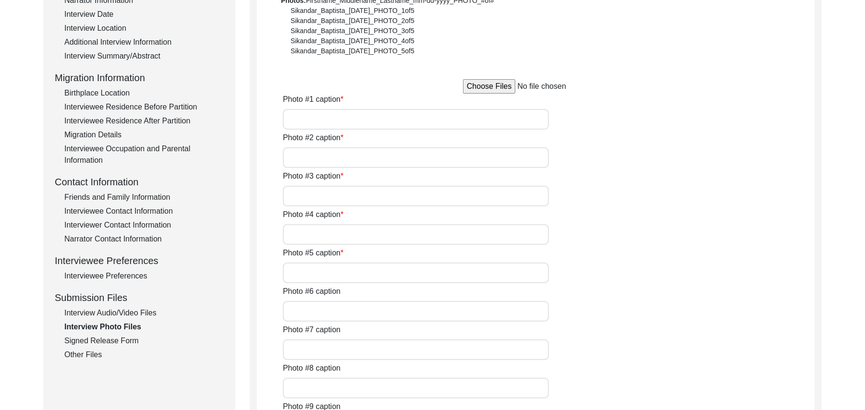
type input "Umer Deen"
type input "N/A"
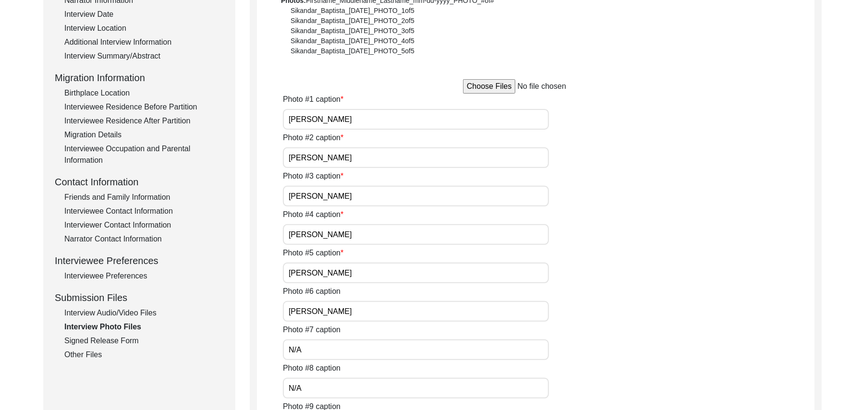
type input "N/A"
type textarea "N/A"
type input "N/A"
type input "JPG"
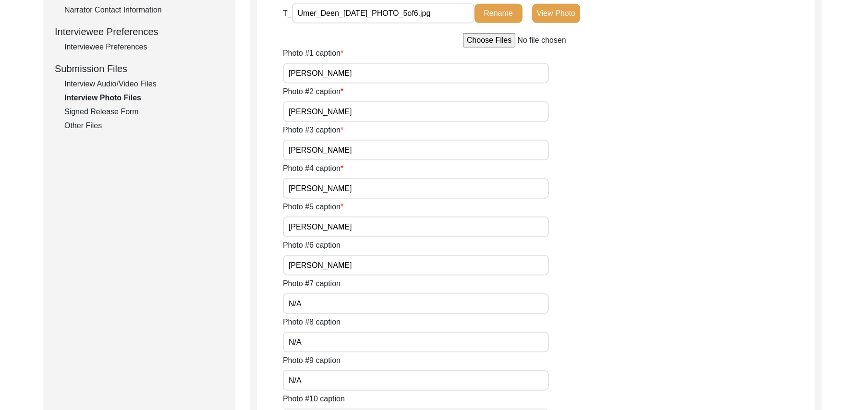
scroll to position [416, 0]
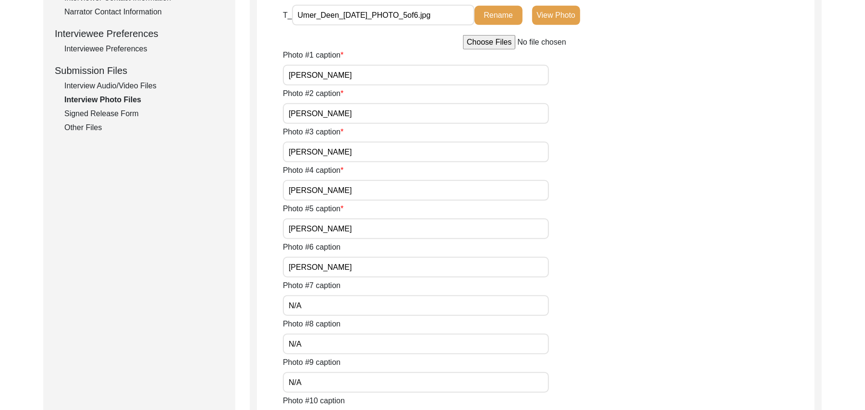
click at [343, 267] on input "Umer Deen" at bounding box center [416, 267] width 266 height 21
type input "Umer Deen with Muhammad Sarfraz"
click at [341, 302] on input "N/A" at bounding box center [416, 305] width 266 height 21
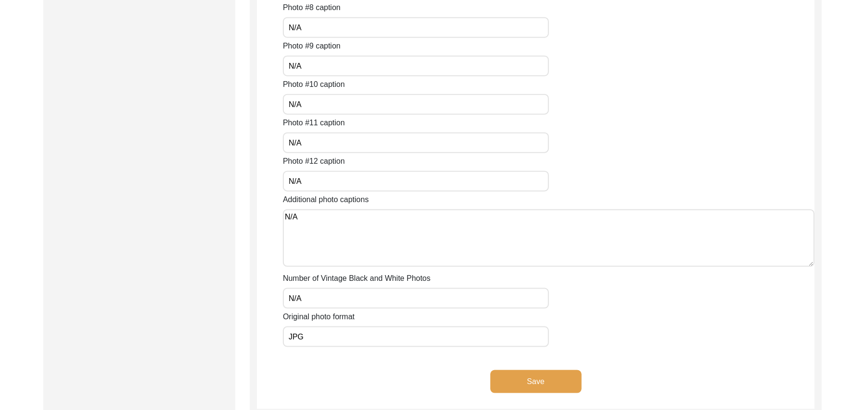
scroll to position [782, 0]
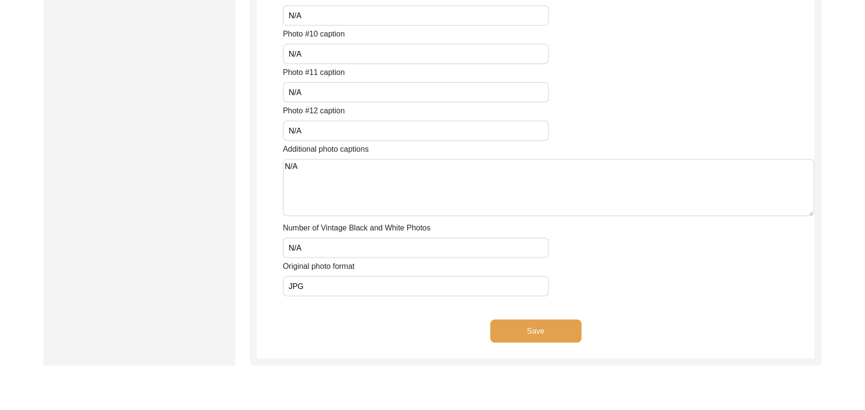
click at [549, 321] on button "Save" at bounding box center [535, 331] width 91 height 23
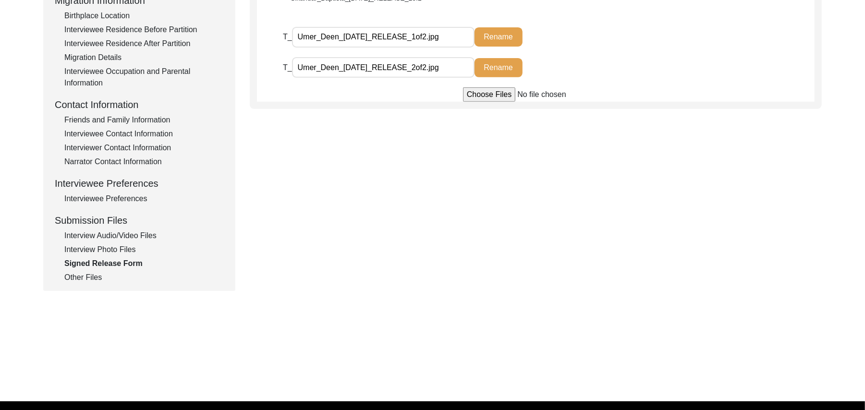
scroll to position [264, 0]
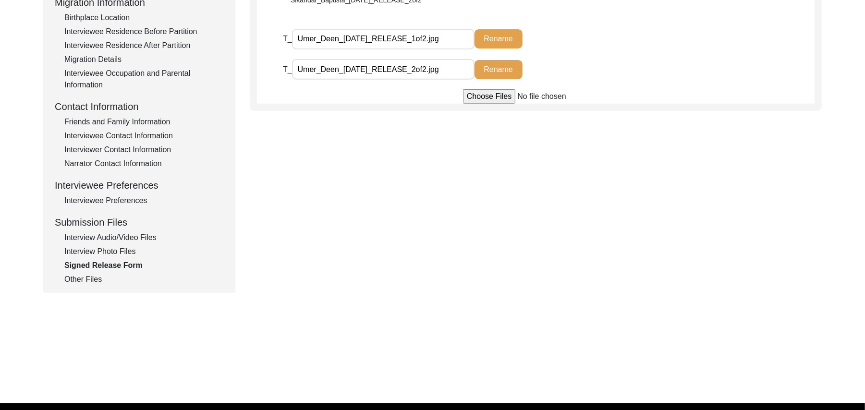
click at [86, 279] on div "Other Files" at bounding box center [143, 280] width 159 height 12
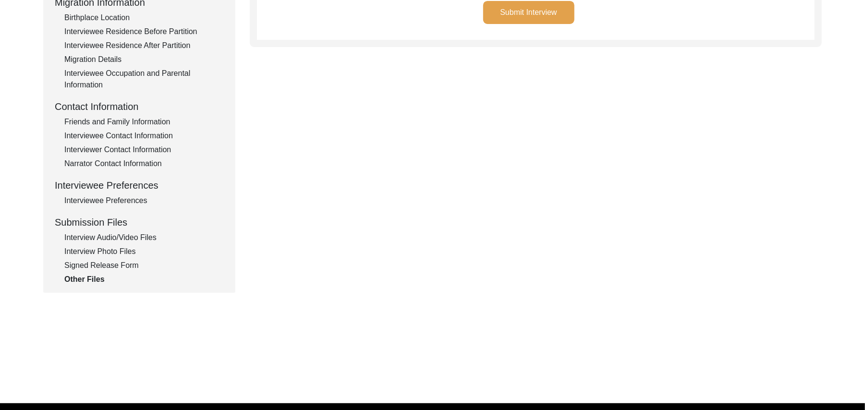
click at [500, 8] on button "Submit Interview" at bounding box center [528, 12] width 91 height 23
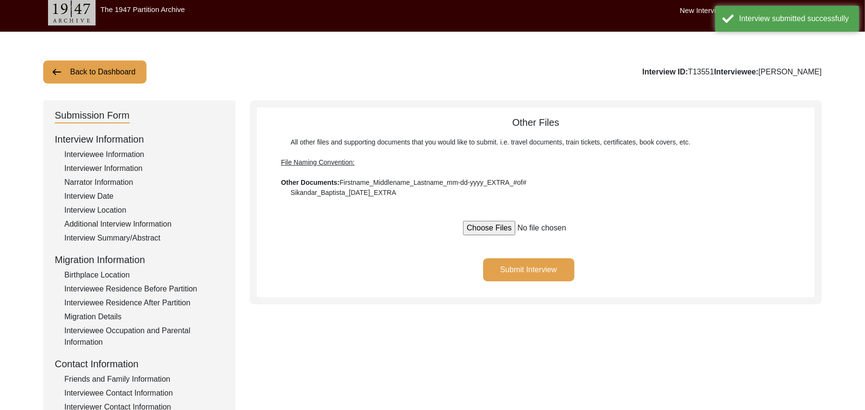
scroll to position [2, 0]
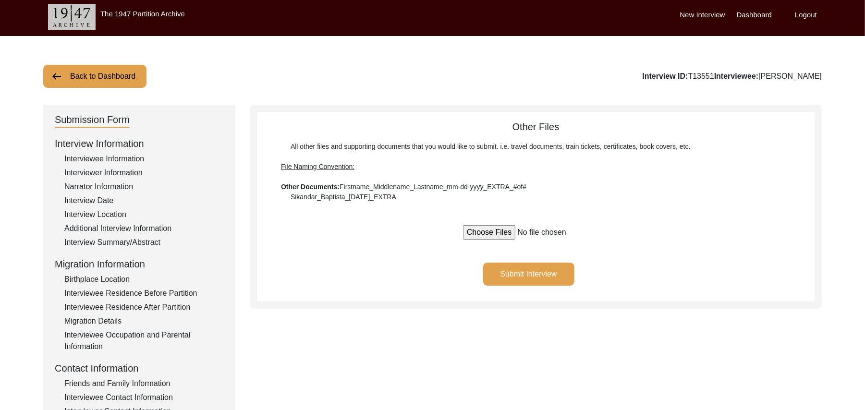
click at [127, 72] on button "Back to Dashboard" at bounding box center [94, 76] width 103 height 23
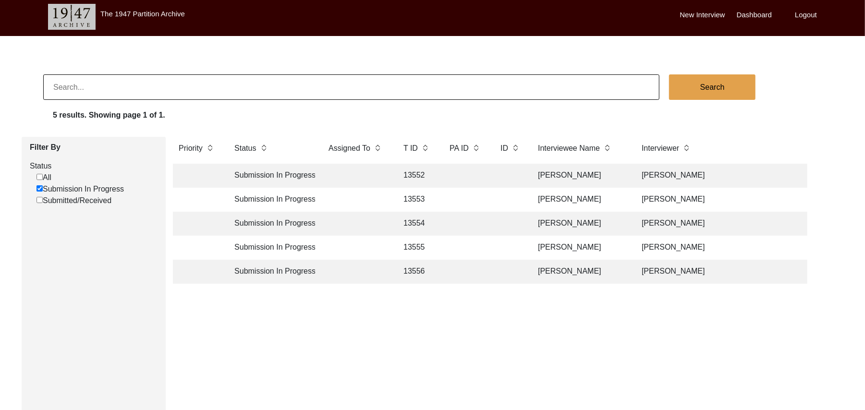
click at [564, 173] on td "[PERSON_NAME]" at bounding box center [580, 176] width 96 height 24
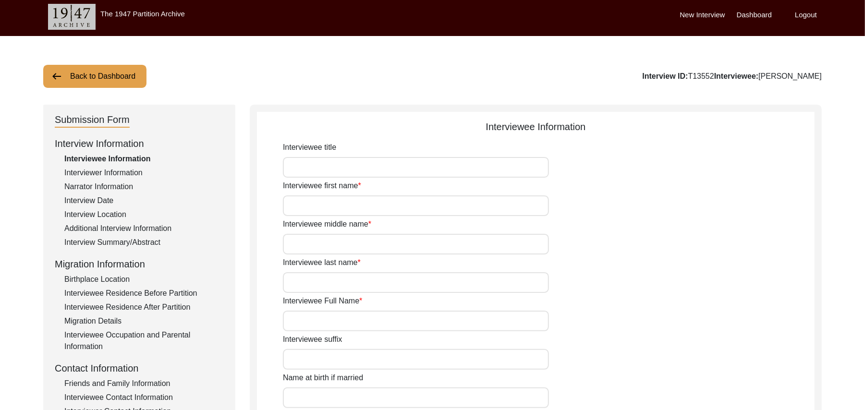
type input "Mr"
type input "[DEMOGRAPHIC_DATA]"
type input "[PERSON_NAME]"
type input "N/A"
type input "[PERSON_NAME]"
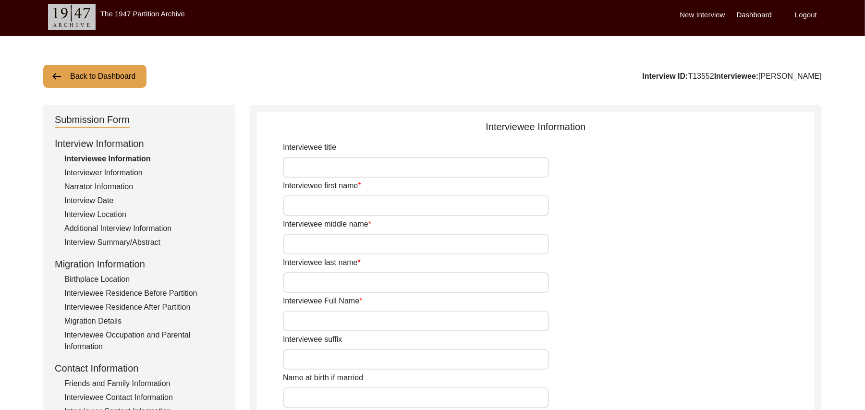
type input "N/A"
type input "[PERSON_NAME]"
type input "[DATE]"
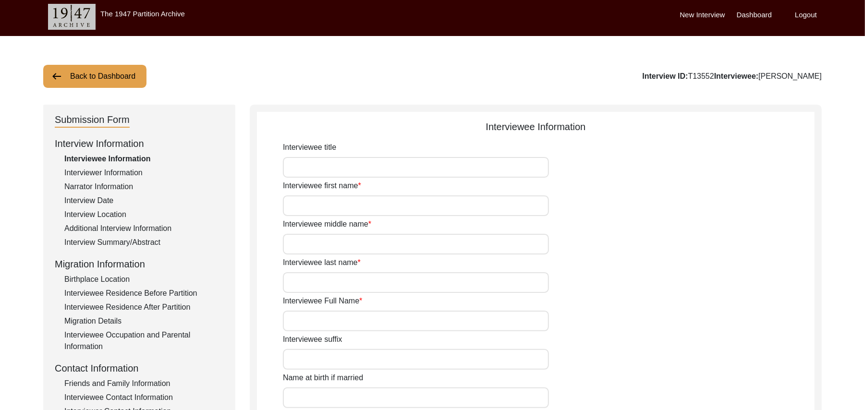
type input "86 Years"
type input "[DEMOGRAPHIC_DATA]"
type input "N/A"
type textarea "N/A"
type input "Punjabi"
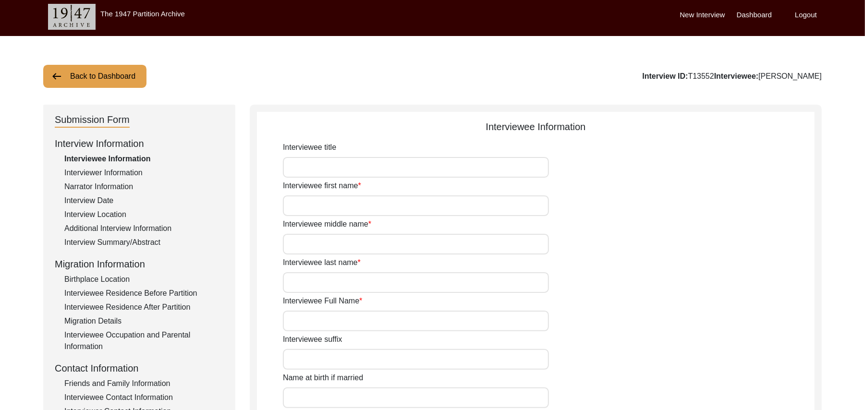
type input "Malwai"
type input "[DEMOGRAPHIC_DATA]"
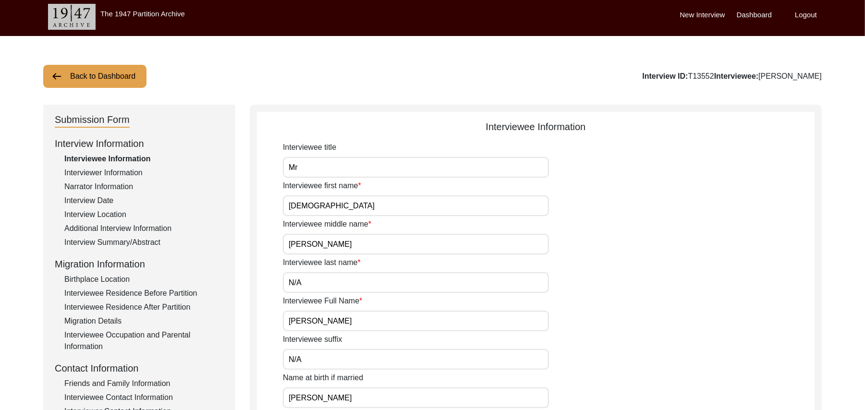
type input "Rajput"
click at [125, 71] on button "Back to Dashboard" at bounding box center [94, 76] width 103 height 23
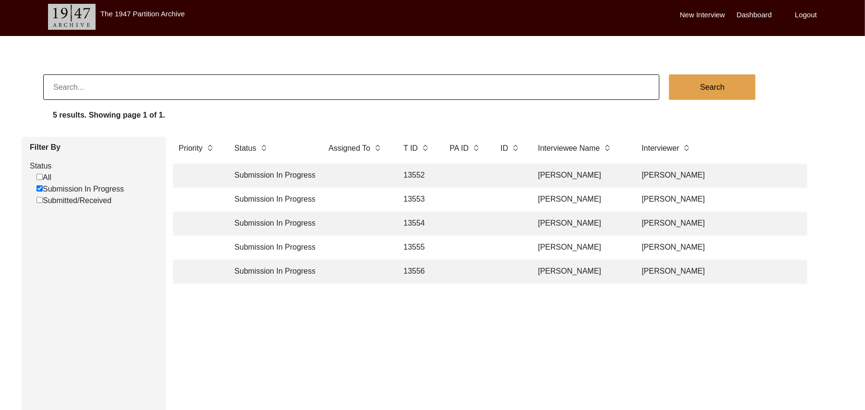
click at [39, 202] on input "Submitted/Received" at bounding box center [39, 200] width 6 height 6
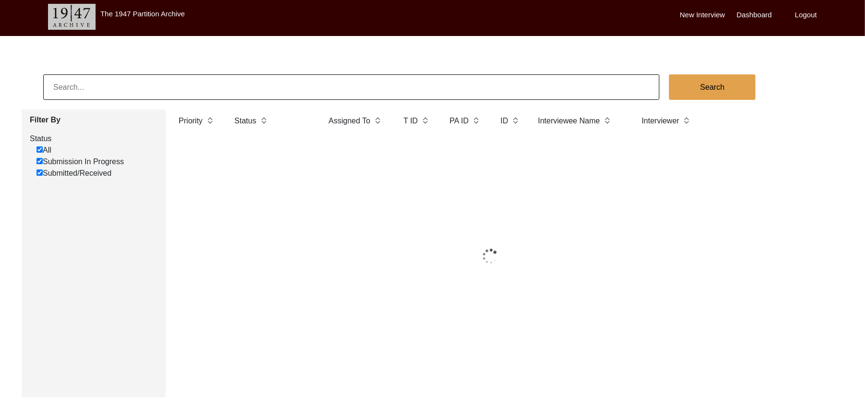
click at [39, 151] on input "All" at bounding box center [39, 149] width 6 height 6
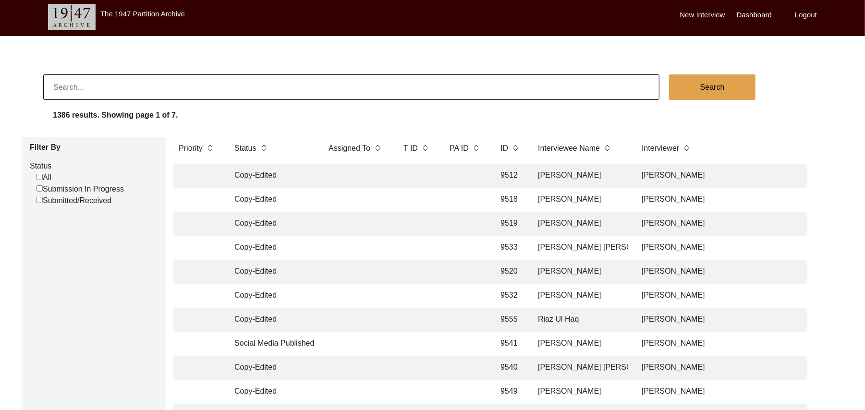
click at [37, 200] on input "Submitted/Received" at bounding box center [39, 200] width 6 height 6
checkbox input "false"
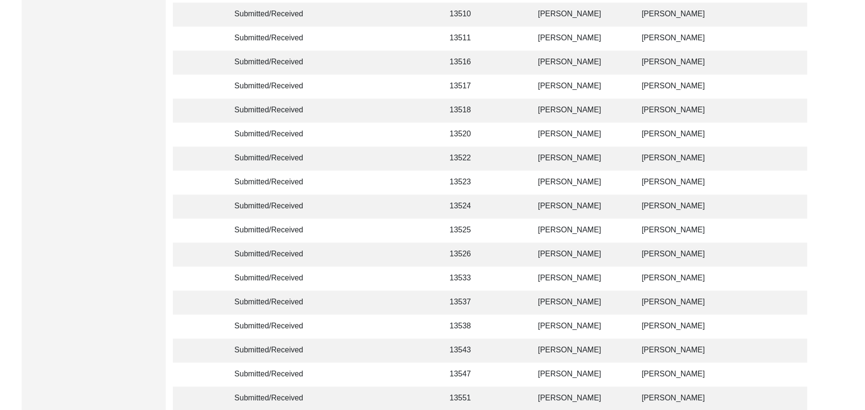
scroll to position [1454, 0]
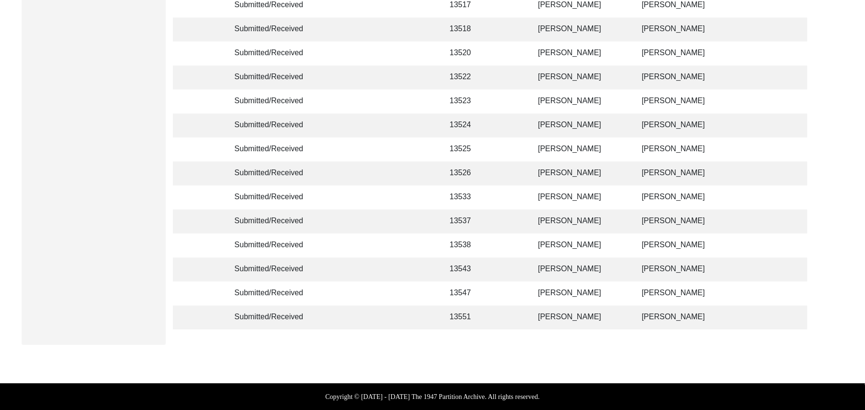
click at [561, 308] on td "Umer Deen" at bounding box center [580, 317] width 96 height 24
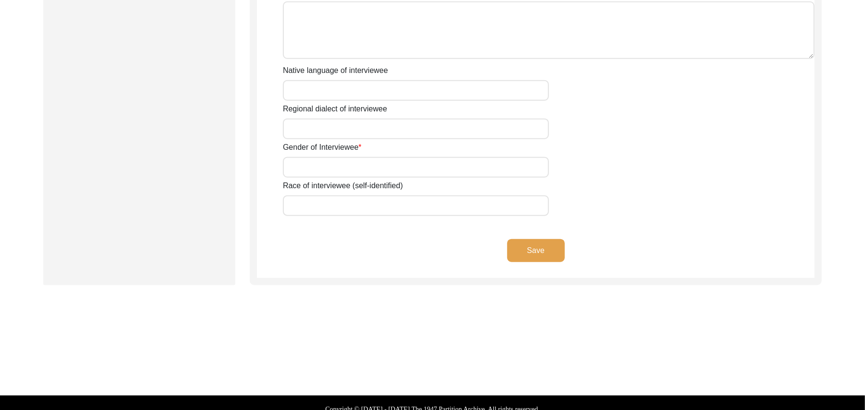
type input "Mr"
type input "Umer"
type input "Deen"
type input "N/A"
type input "Umer Deen"
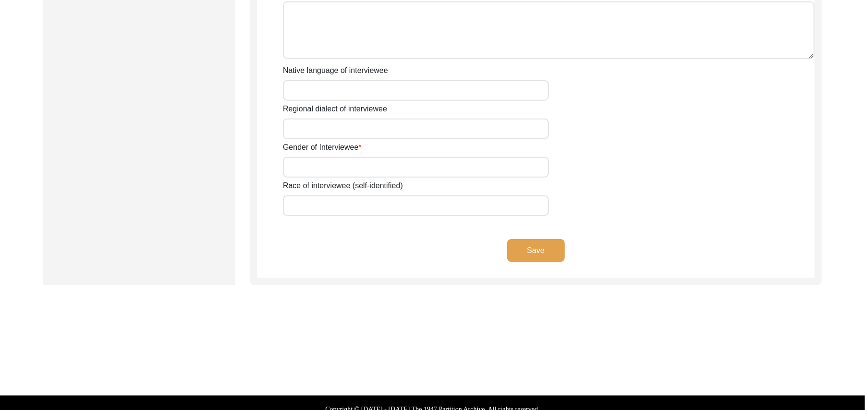
type input "N/A"
type input "Umer Deen"
type input "Omer Din"
type input "1939"
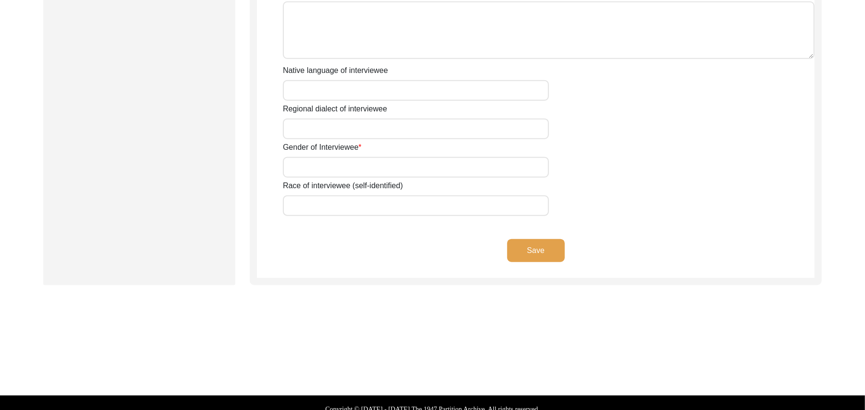
type input "88 Years"
type input "[DEMOGRAPHIC_DATA]"
type input "N/A"
type textarea "N/A"
type input "Punjabi"
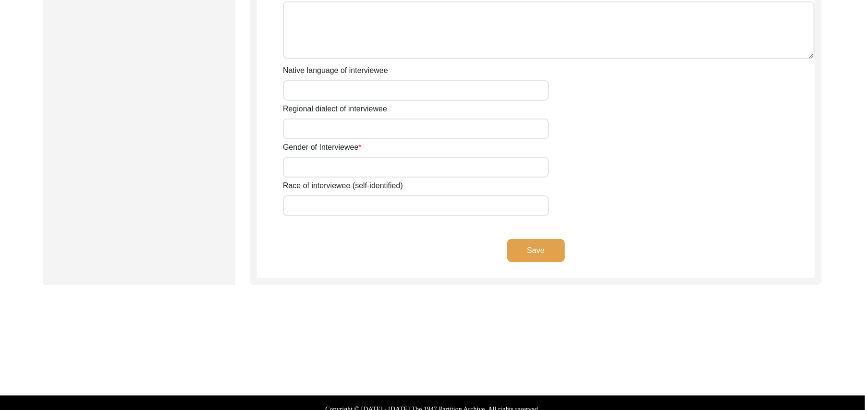
type input "Malwai"
type input "[DEMOGRAPHIC_DATA]"
click at [339, 195] on input "Araein" at bounding box center [416, 205] width 266 height 21
type input "A"
type input "Jut Kalair"
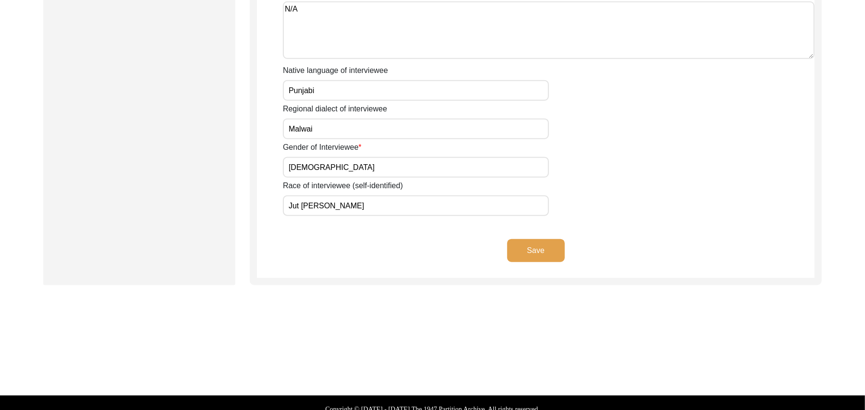
click at [530, 239] on button "Save" at bounding box center [536, 250] width 58 height 23
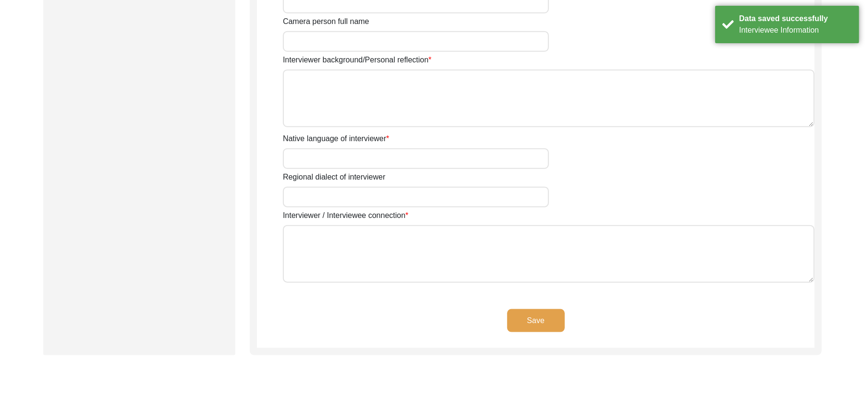
type input "Mr"
type input "[DEMOGRAPHIC_DATA]"
type input "Sarfraz"
type input "N/A"
type input "[PERSON_NAME]"
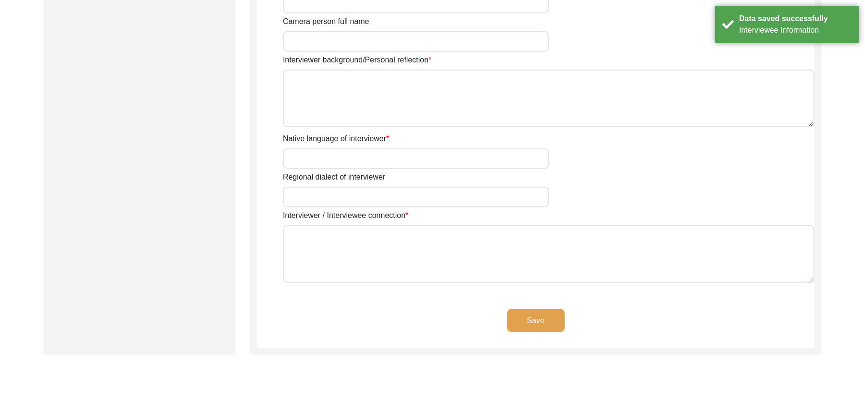
type input "[DEMOGRAPHIC_DATA]"
type input "10/01/1961"
type input "Shorkot city, Punjab, Pakistan"
type input "Retired Govt Servant"
type input "Mr"
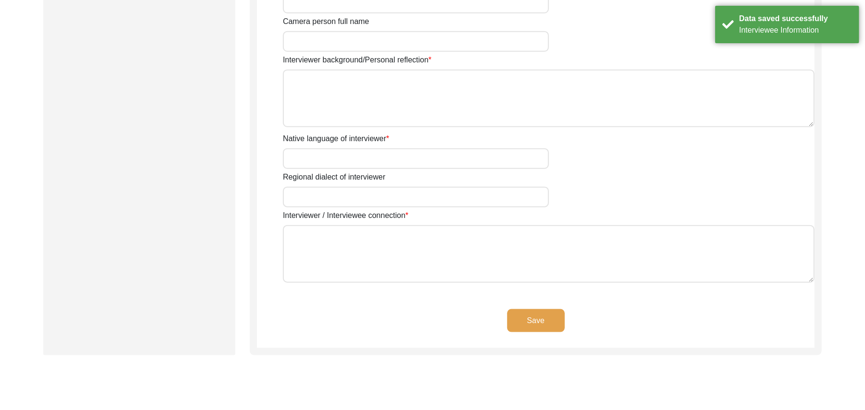
type input "[DEMOGRAPHIC_DATA]"
type input "Sarfraz"
type input "N/A"
type input "[PERSON_NAME]"
type textarea "A graduate in the subjects of education and Islamic history."
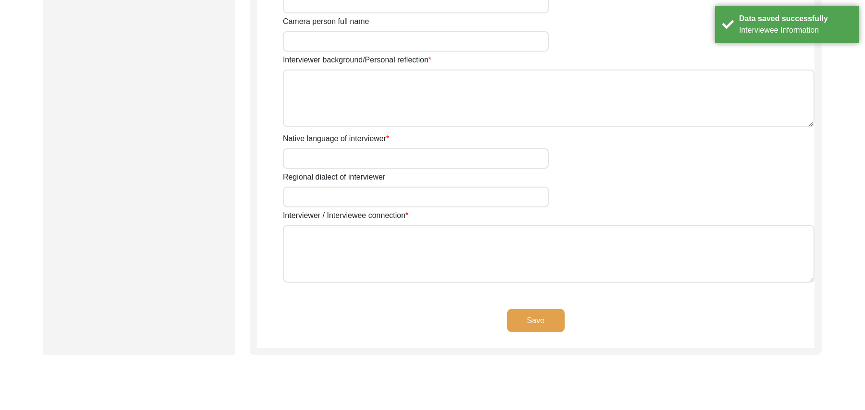
type input "Punjabi"
type input "Malwai"
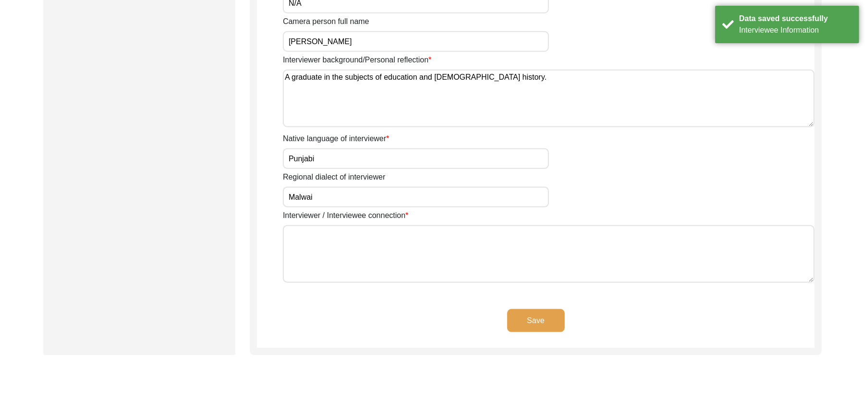
type textarea "N/A"
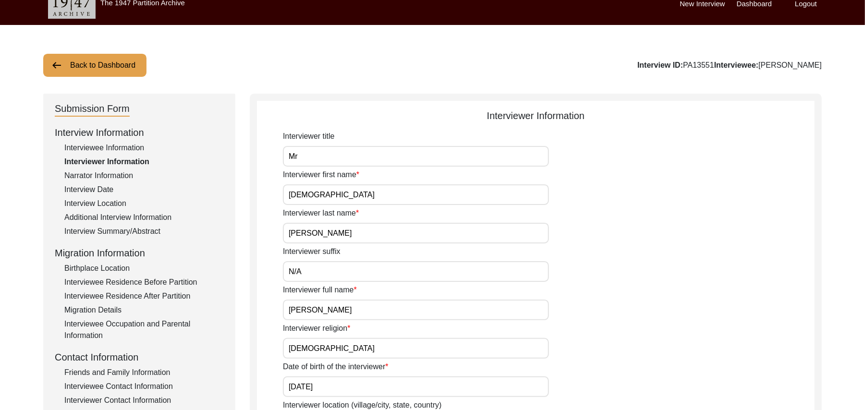
scroll to position [0, 0]
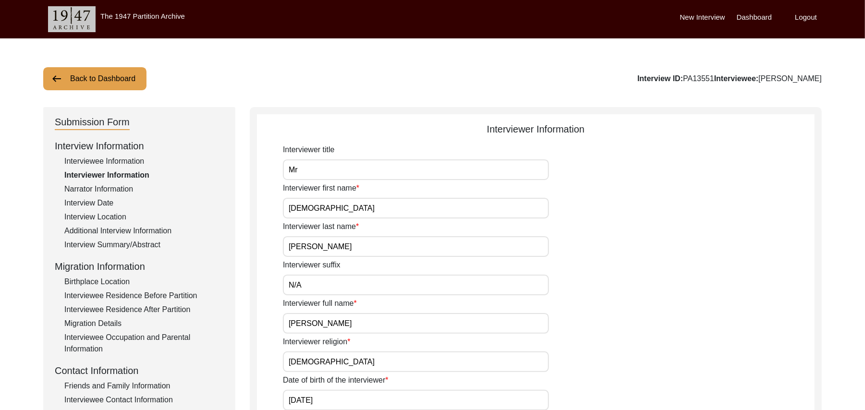
click at [132, 72] on button "Back to Dashboard" at bounding box center [94, 78] width 103 height 23
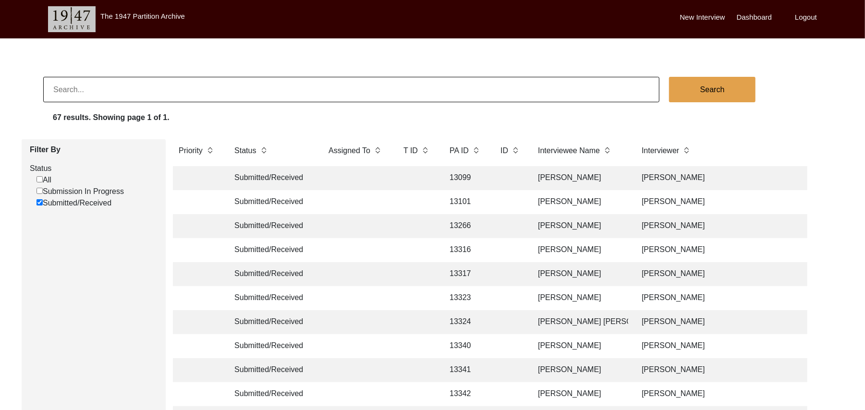
click at [38, 202] on input "Submitted/Received" at bounding box center [39, 202] width 6 height 6
checkbox input "false"
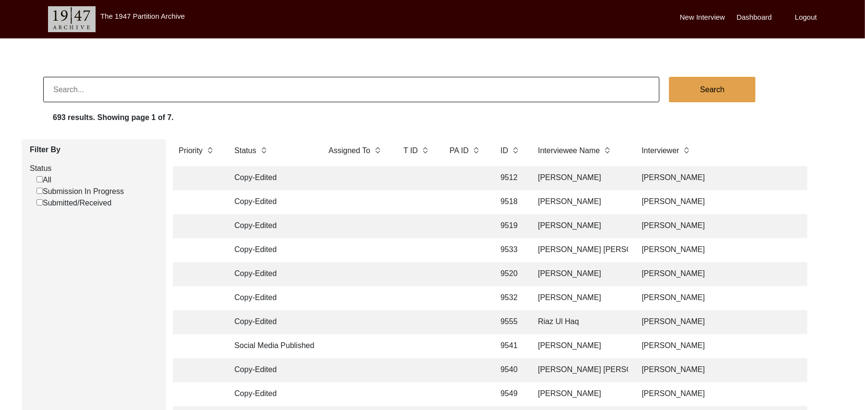
click at [40, 190] on input "Submission In Progress" at bounding box center [39, 191] width 6 height 6
checkbox input "false"
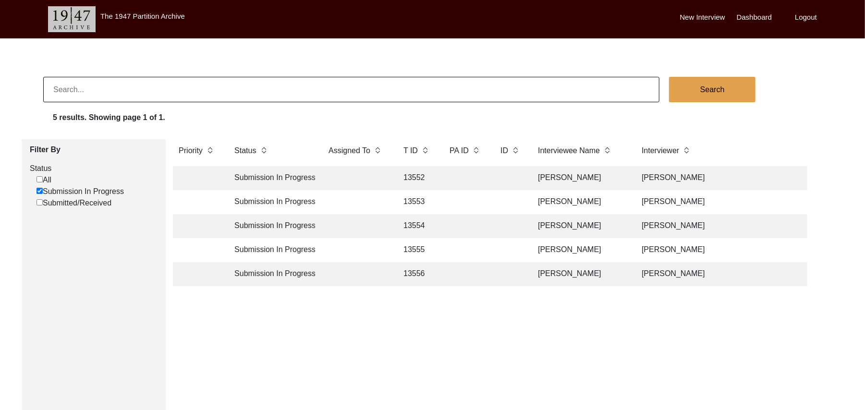
click at [421, 175] on td "13552" at bounding box center [416, 178] width 38 height 24
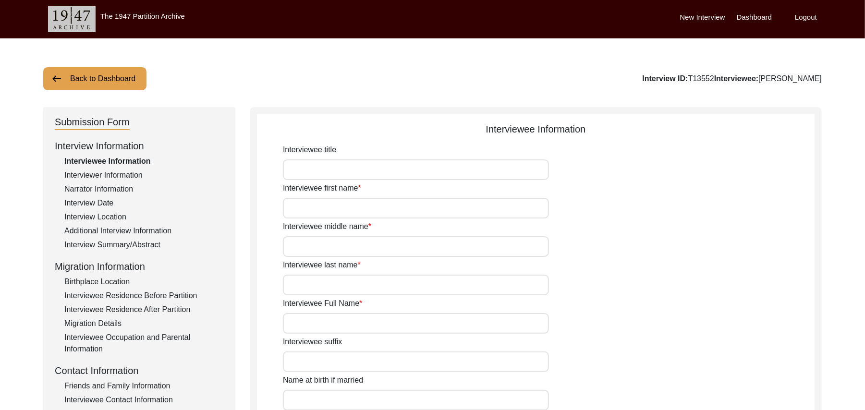
type input "Mr"
type input "[DEMOGRAPHIC_DATA]"
type input "[PERSON_NAME]"
type input "N/A"
type input "[PERSON_NAME]"
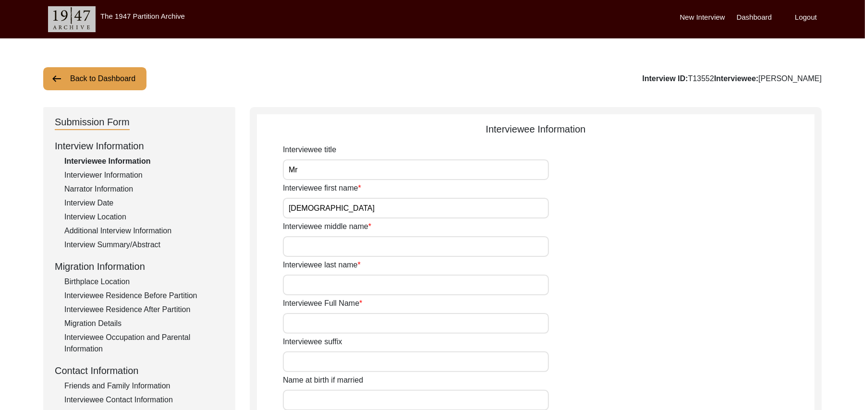
type input "N/A"
type input "[PERSON_NAME]"
type input "[DATE]"
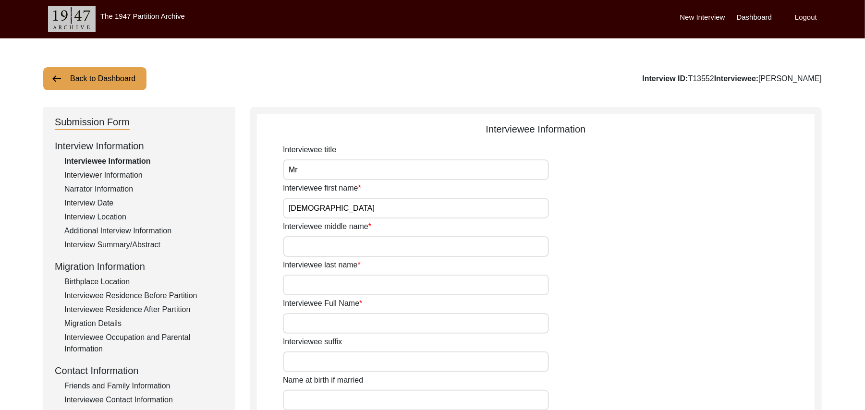
type input "86 Years"
type input "[DEMOGRAPHIC_DATA]"
type input "N/A"
type textarea "N/A"
type input "Punjabi"
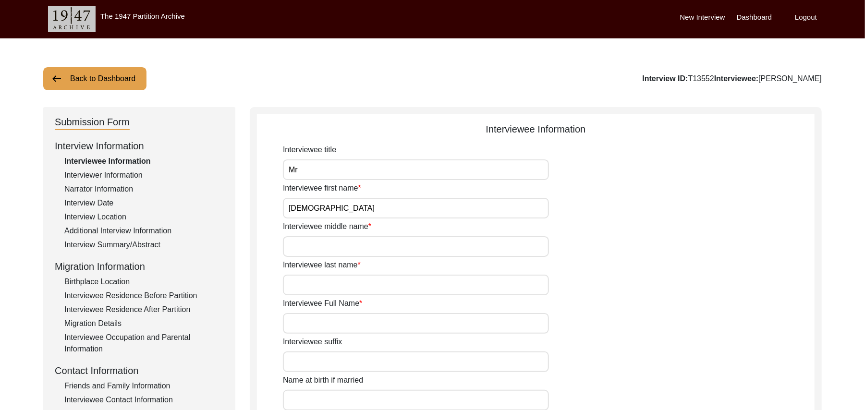
type input "Malwai"
type input "[DEMOGRAPHIC_DATA]"
type input "Rajput"
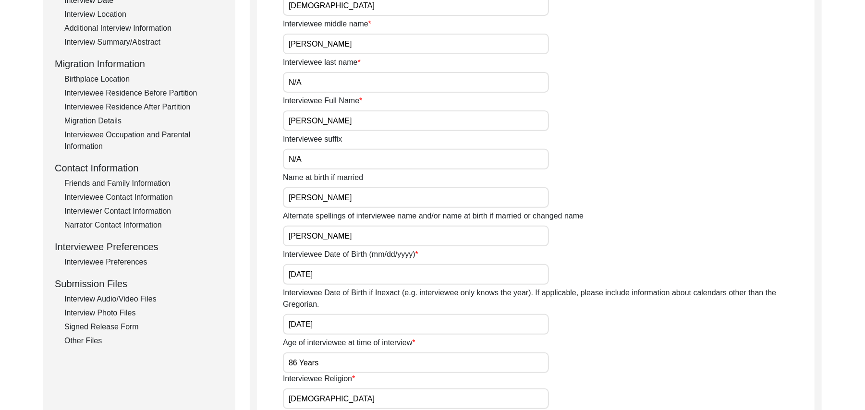
scroll to position [202, 0]
click at [150, 298] on div "Interview Audio/Video Files" at bounding box center [143, 300] width 159 height 12
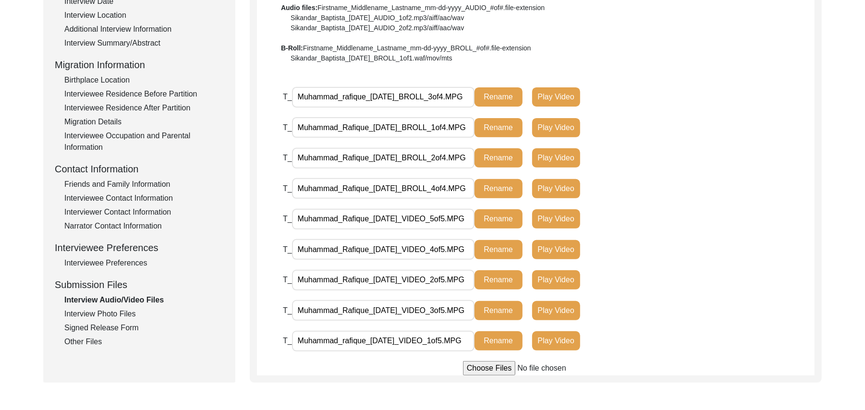
click at [130, 310] on div "Interview Photo Files" at bounding box center [143, 314] width 159 height 12
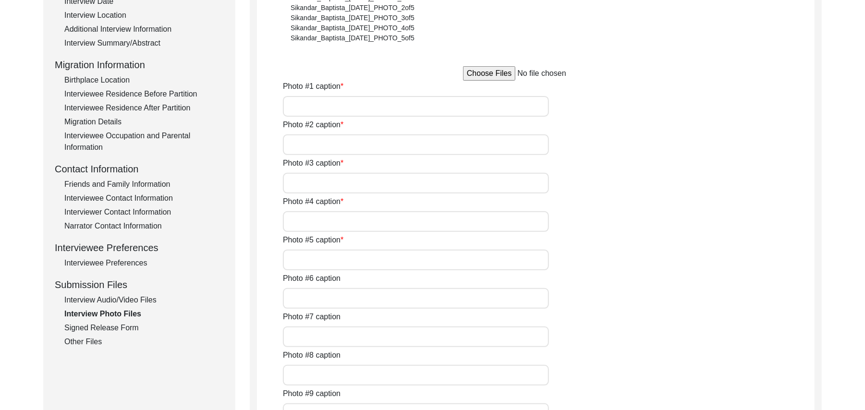
type input "[PERSON_NAME]"
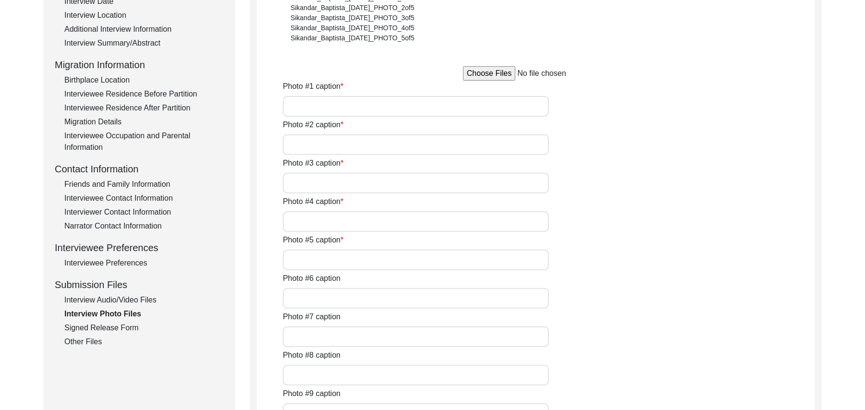
type input "N/A"
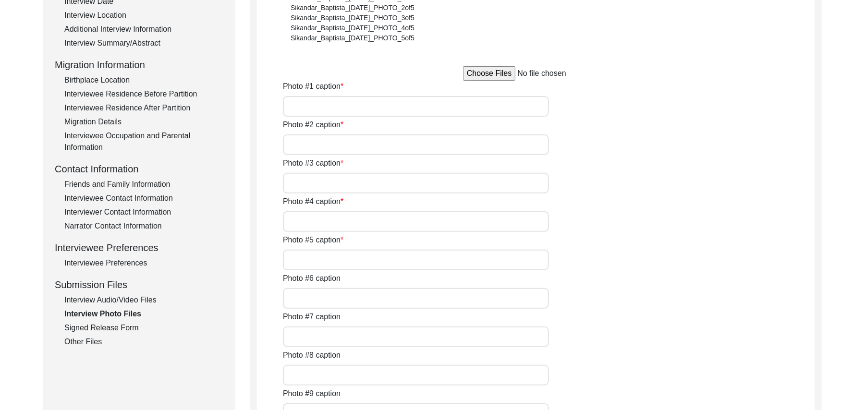
type input "N/A"
type textarea "N/A"
type input "N/A"
type input "JPG"
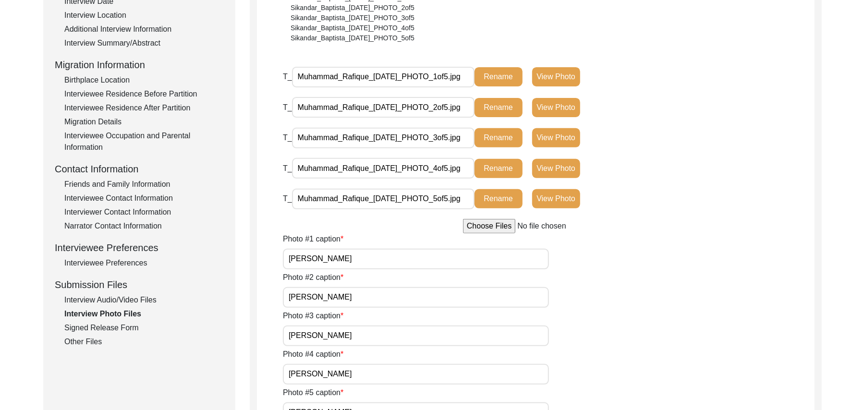
click at [371, 370] on input "[PERSON_NAME]" at bounding box center [416, 374] width 266 height 21
type input "[PERSON_NAME] with [PERSON_NAME]"
click at [392, 403] on input "[PERSON_NAME]" at bounding box center [416, 412] width 266 height 21
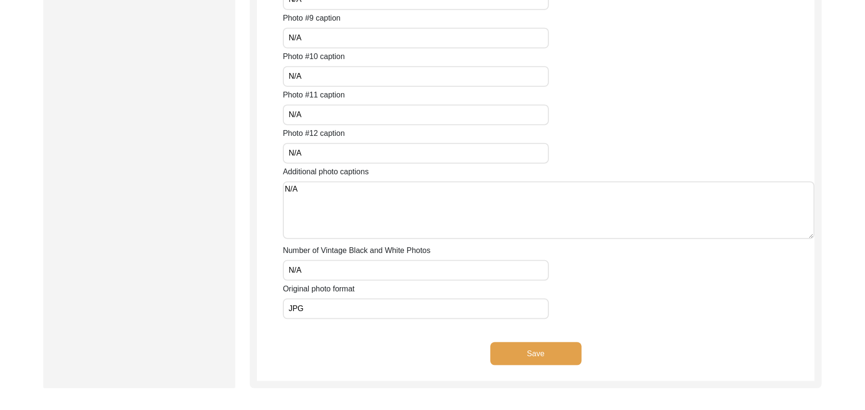
scroll to position [761, 0]
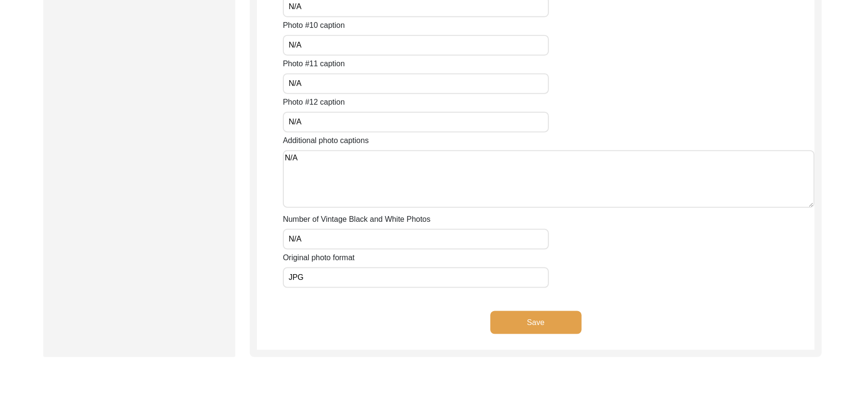
click at [558, 318] on button "Save" at bounding box center [535, 322] width 91 height 23
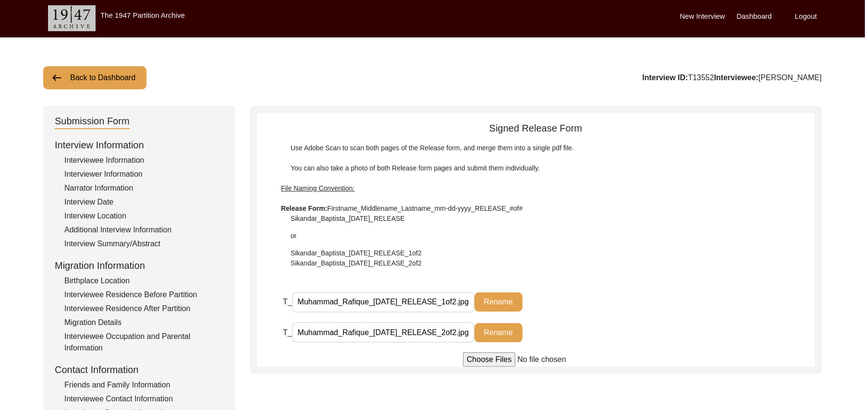
scroll to position [0, 0]
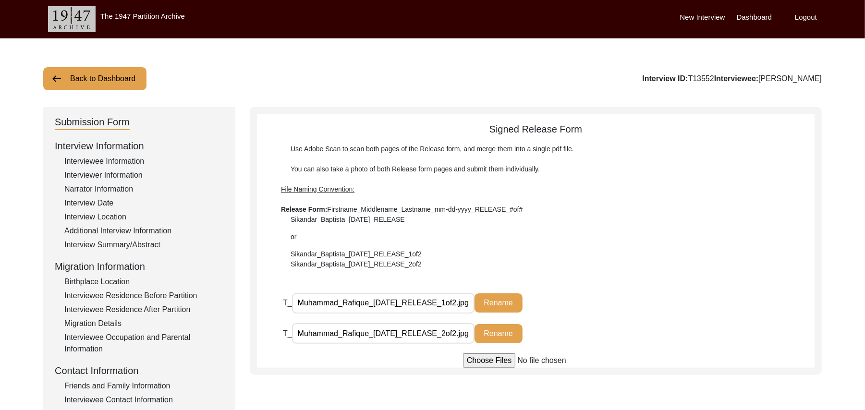
click at [115, 282] on div "Birthplace Location" at bounding box center [143, 282] width 159 height 12
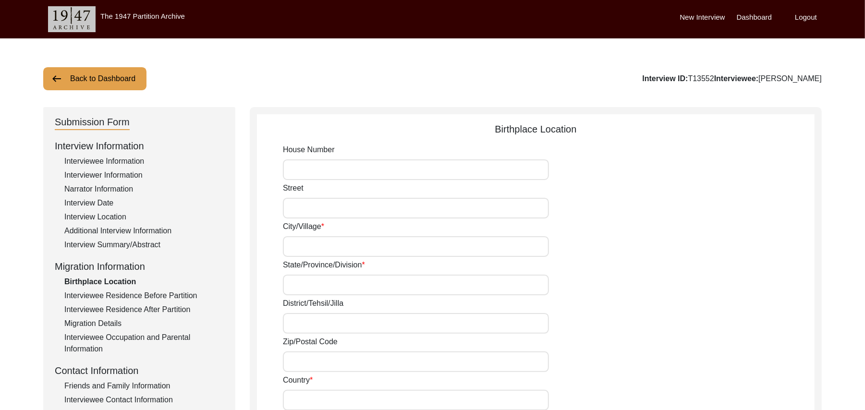
type input "N/A"
type input "Lahara"
type input "[GEOGRAPHIC_DATA]"
type input "Ludhiana/ [GEOGRAPHIC_DATA]"
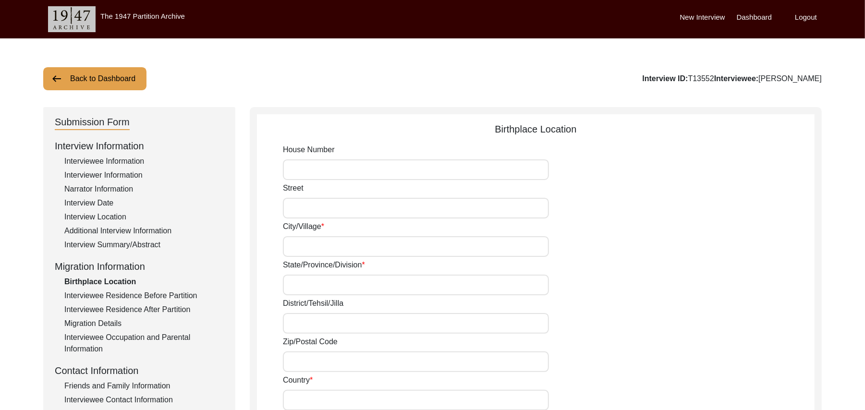
type input "141016"
type input "[GEOGRAPHIC_DATA]"
type input "Lahara"
type input "[GEOGRAPHIC_DATA], [GEOGRAPHIC_DATA], [GEOGRAPHIC_DATA]"
type input "N/A"
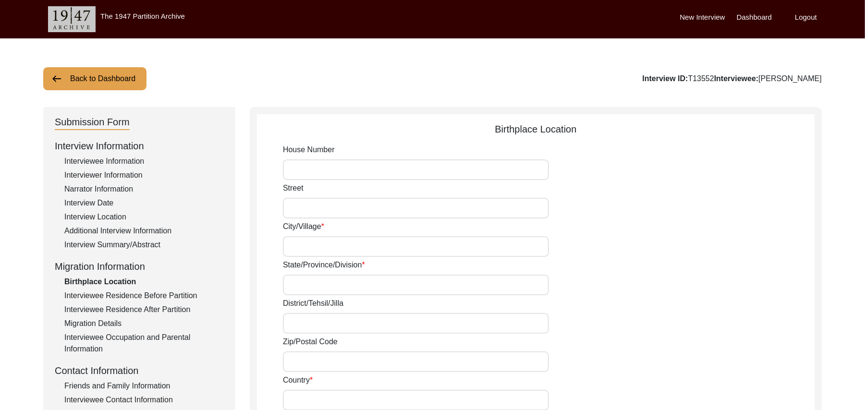
type input "N/A"
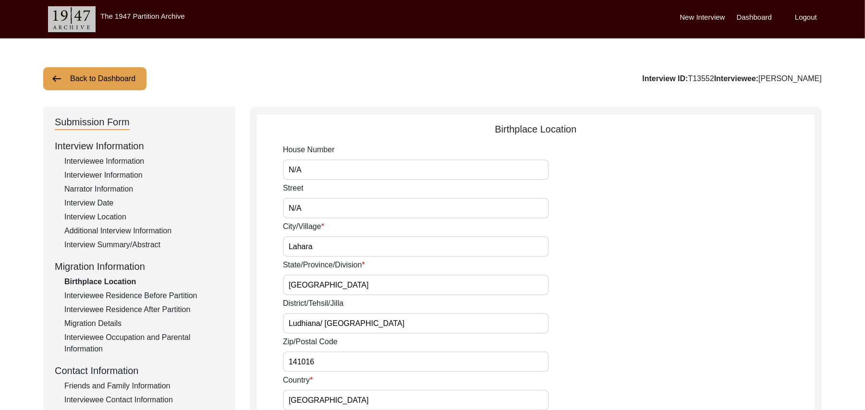
click at [144, 292] on div "Interviewee Residence Before Partition" at bounding box center [143, 296] width 159 height 12
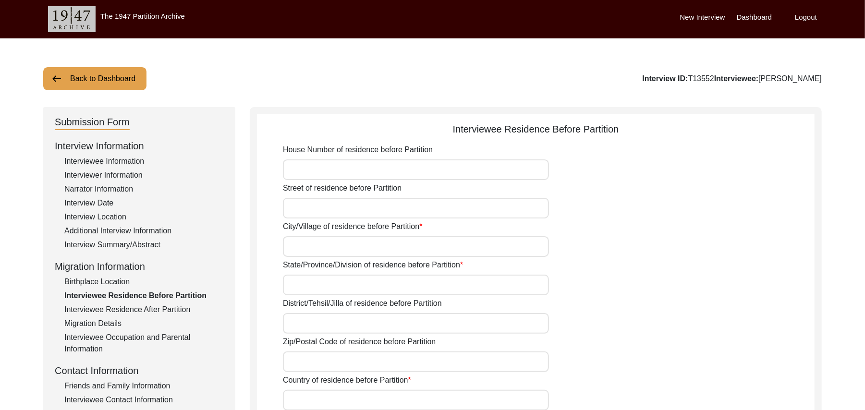
type input "N/A"
type input "Lahara"
type input "[GEOGRAPHIC_DATA]"
type input "Ludhiana/ [GEOGRAPHIC_DATA]"
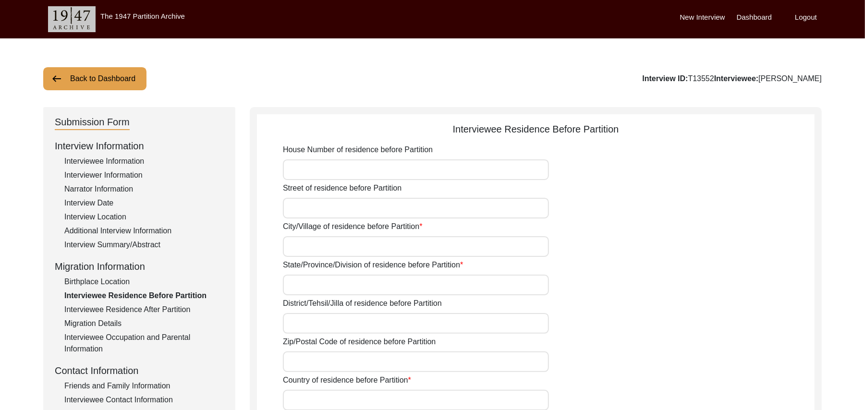
type input "141016"
type input "[GEOGRAPHIC_DATA]"
type input "Lahara"
type input "[GEOGRAPHIC_DATA], [GEOGRAPHIC_DATA], [GEOGRAPHIC_DATA]"
type input "N/A"
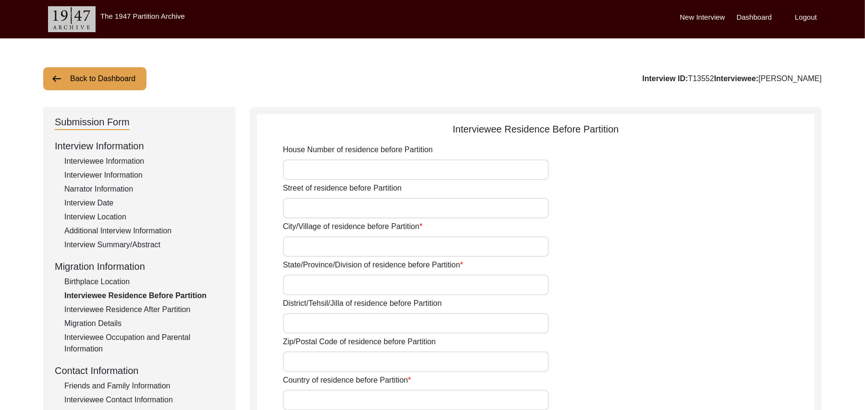
type input "N/A"
